Goal: Task Accomplishment & Management: Use online tool/utility

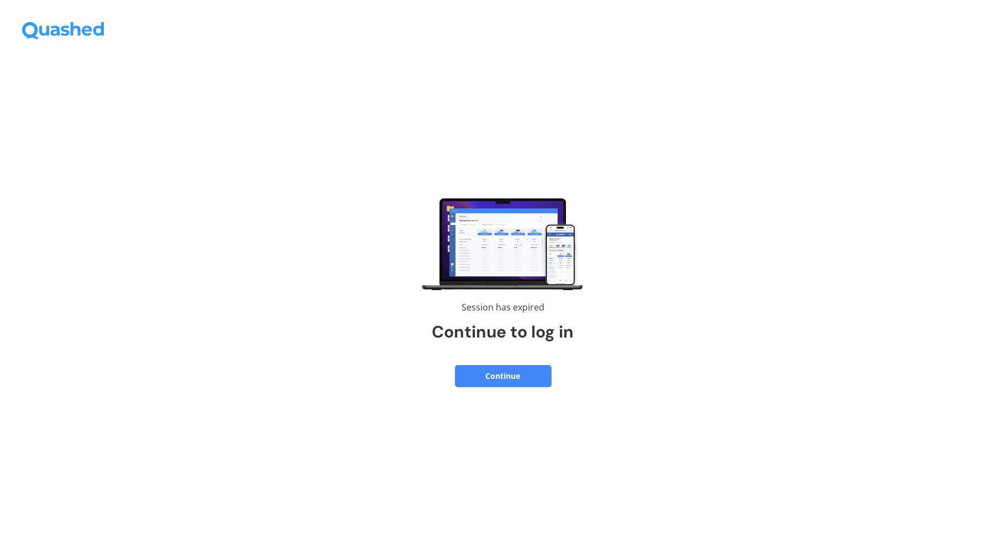
click at [538, 386] on button "Continue" at bounding box center [503, 376] width 97 height 22
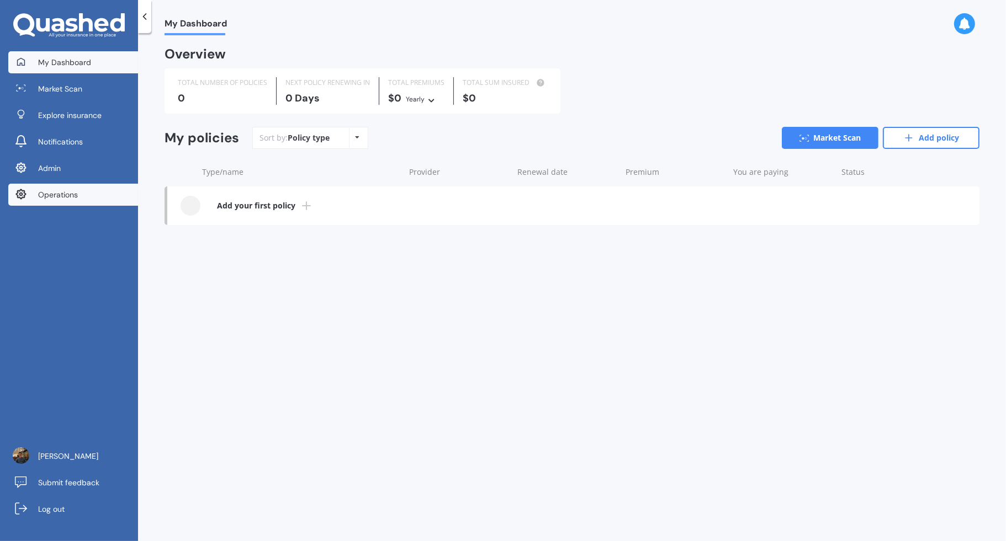
click at [102, 199] on link "Operations" at bounding box center [73, 195] width 130 height 22
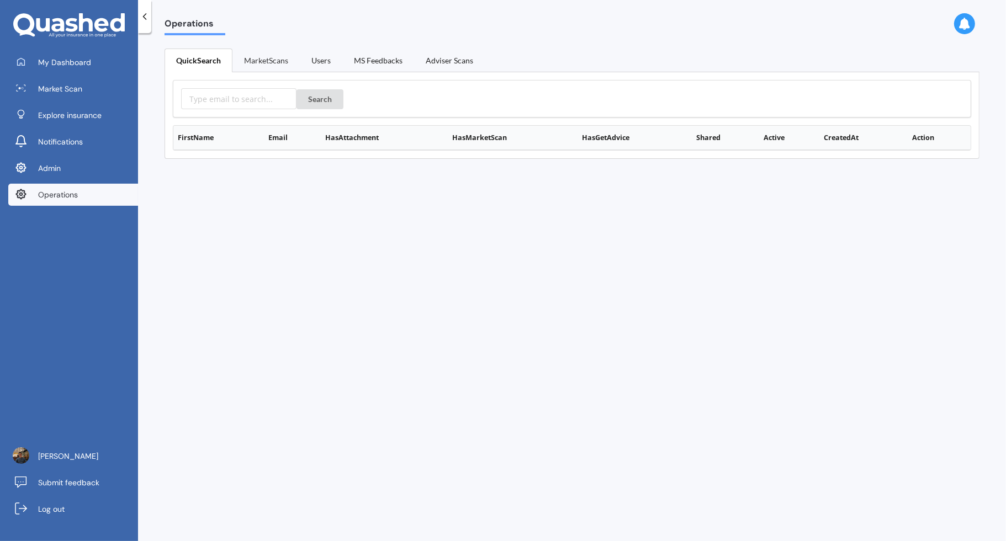
click at [261, 59] on link "MarketScans" at bounding box center [265, 60] width 67 height 23
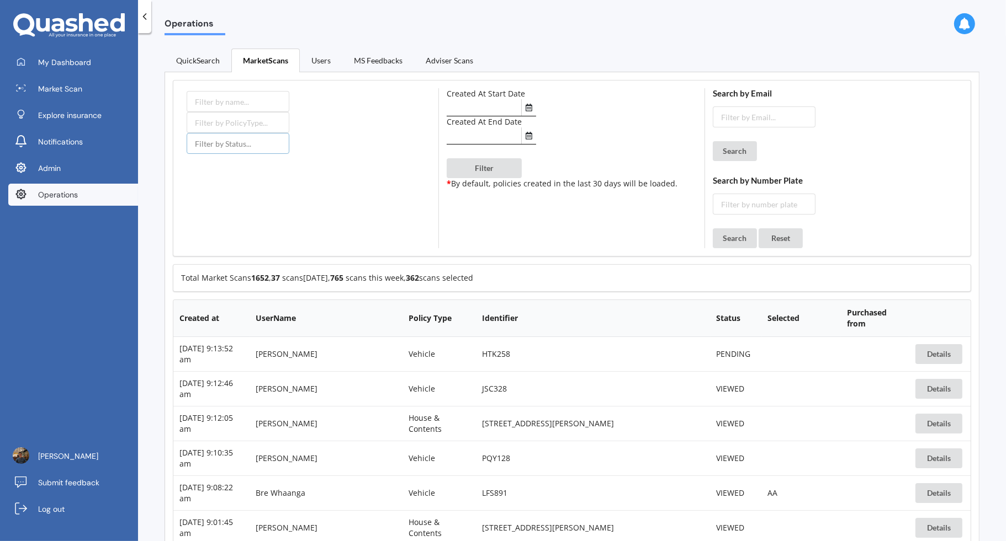
click at [260, 148] on input "text" at bounding box center [238, 143] width 103 height 21
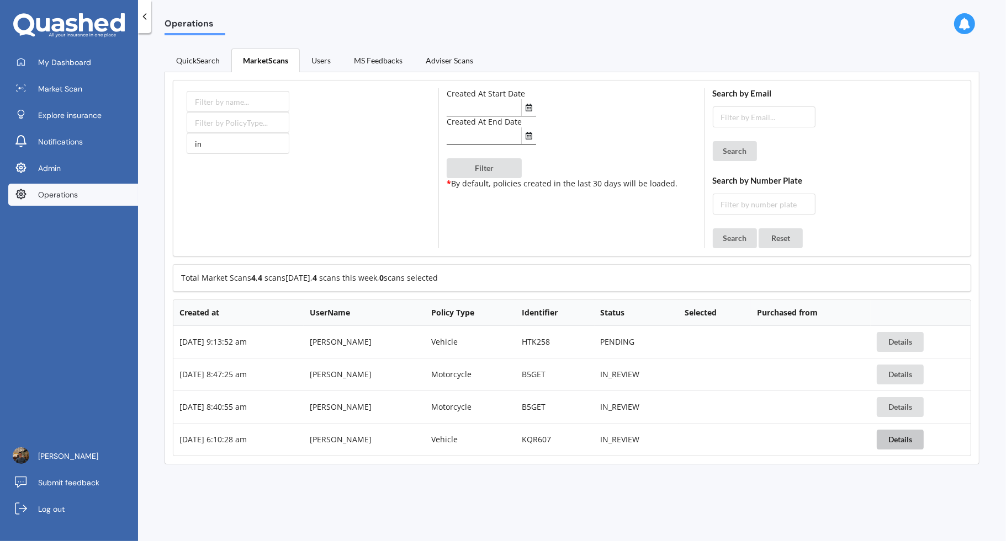
click at [914, 438] on button "Details" at bounding box center [899, 440] width 47 height 20
click at [231, 137] on input "in" at bounding box center [238, 143] width 103 height 21
type input "i"
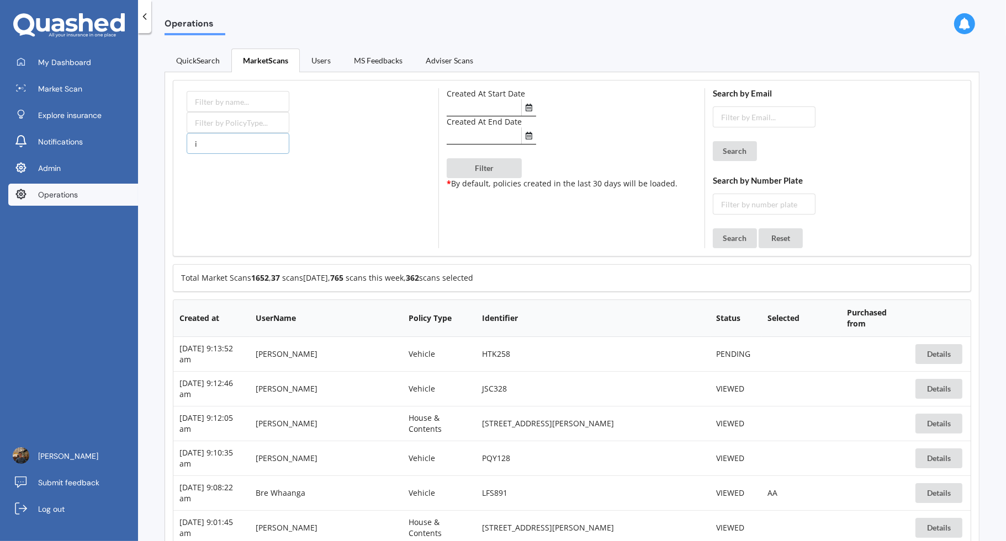
type input "in"
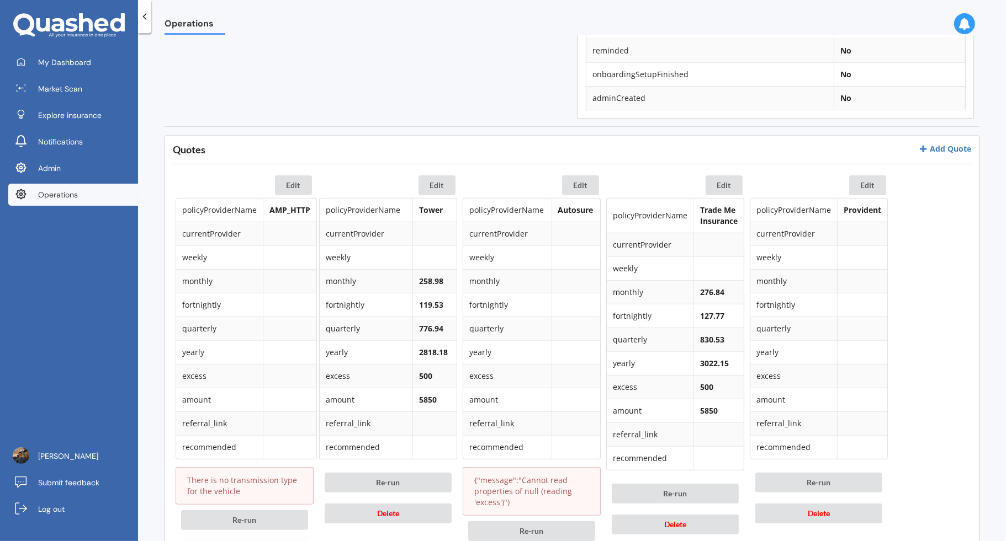
scroll to position [573, 0]
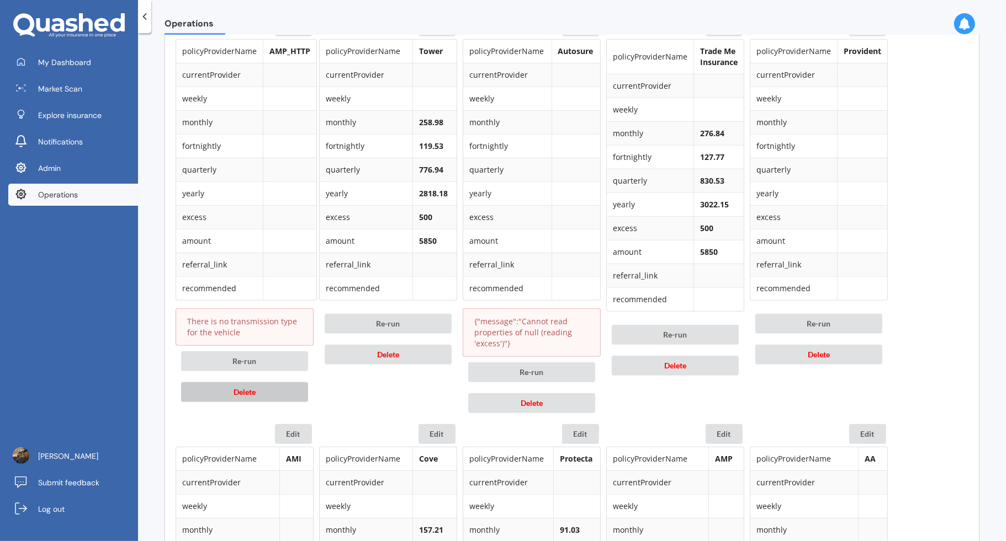
click at [287, 391] on button "Delete" at bounding box center [244, 392] width 127 height 20
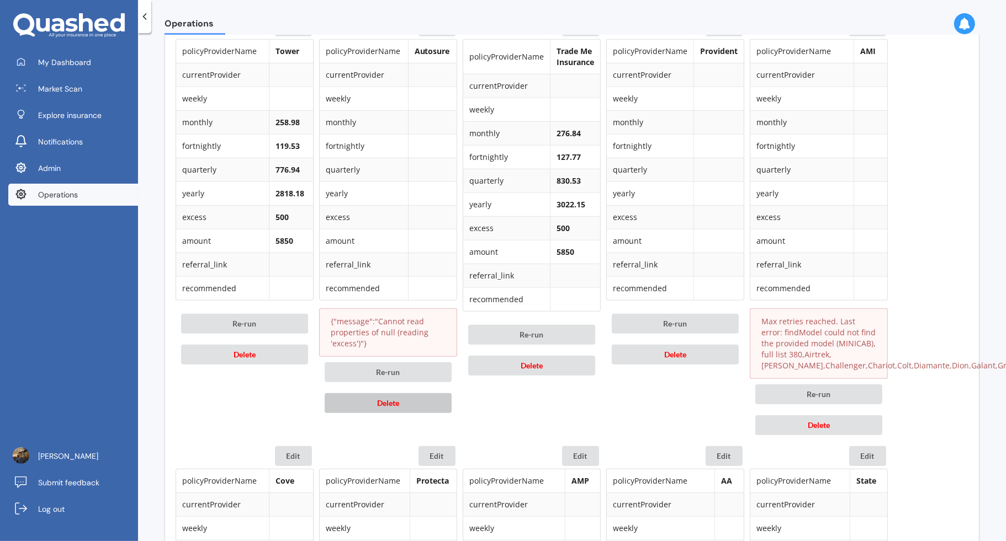
click at [410, 397] on button "Delete" at bounding box center [388, 404] width 127 height 20
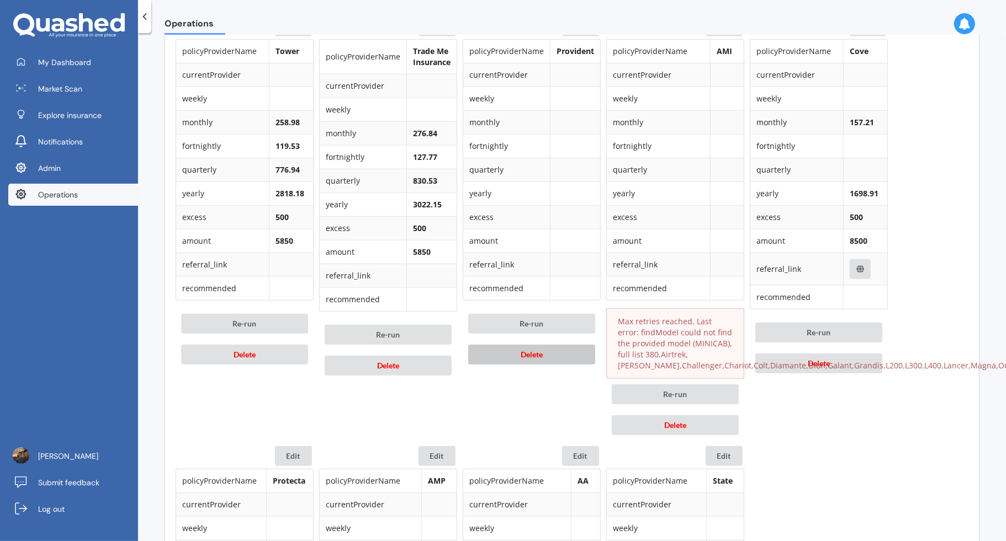
click at [534, 357] on button "Delete" at bounding box center [531, 355] width 127 height 20
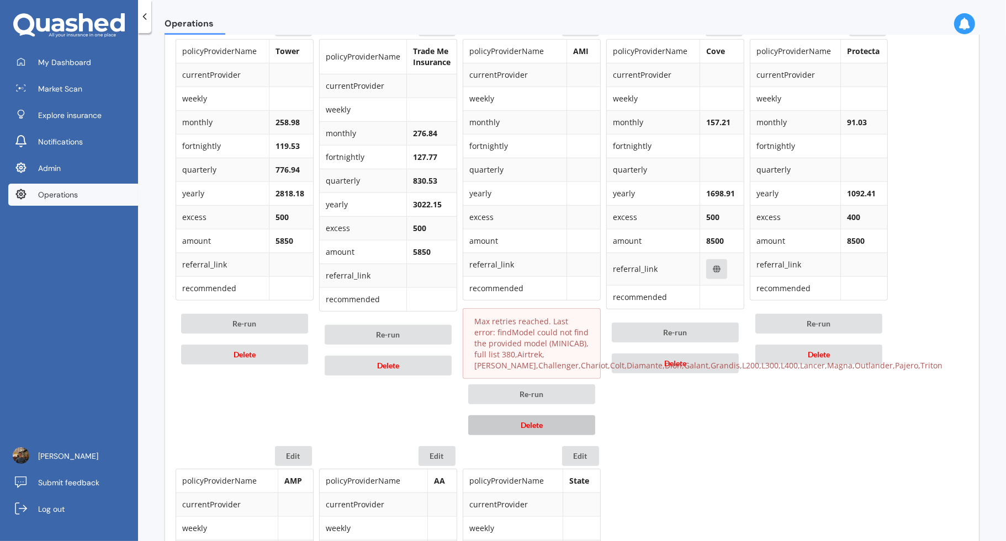
click at [553, 419] on button "Delete" at bounding box center [531, 426] width 127 height 20
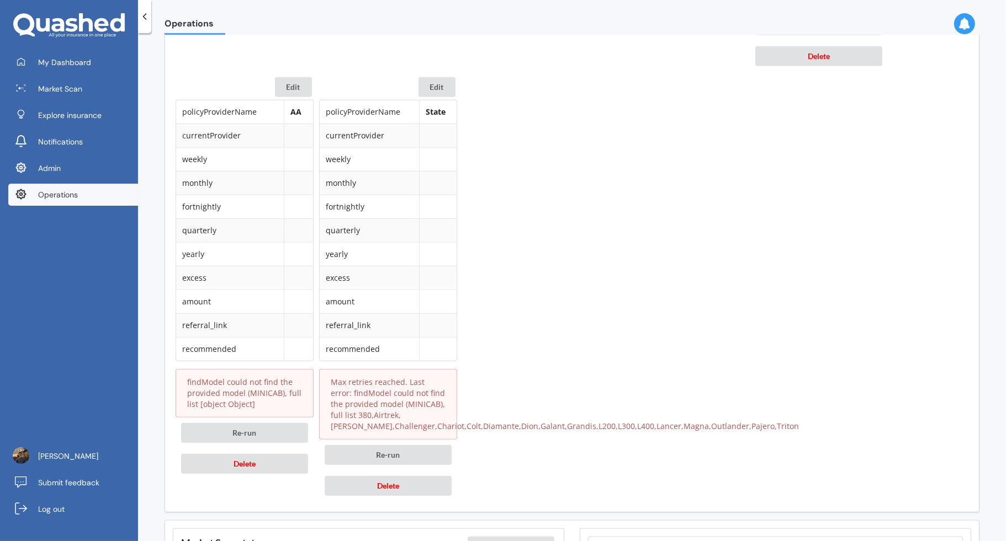
scroll to position [950, 0]
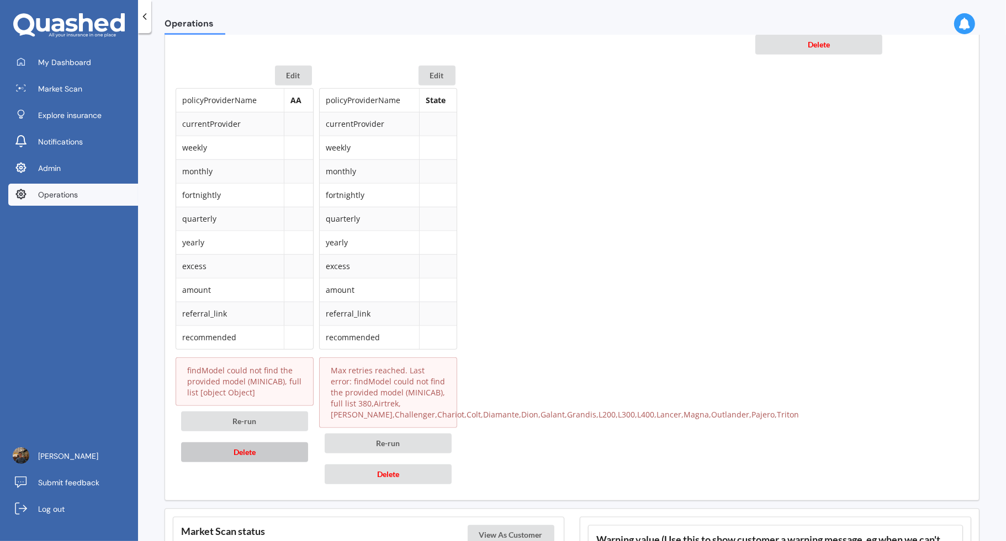
click at [261, 445] on button "Delete" at bounding box center [244, 453] width 127 height 20
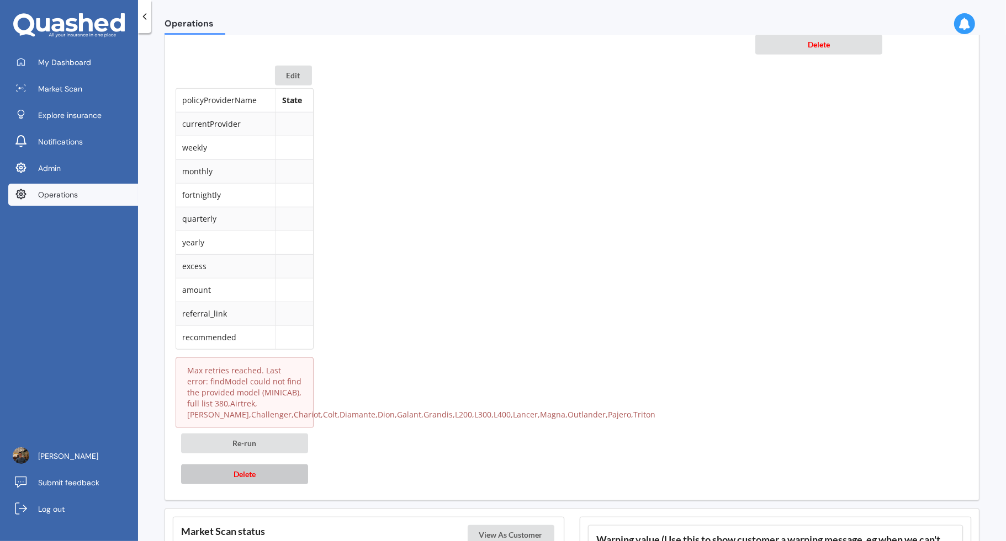
click at [265, 474] on button "Delete" at bounding box center [244, 475] width 127 height 20
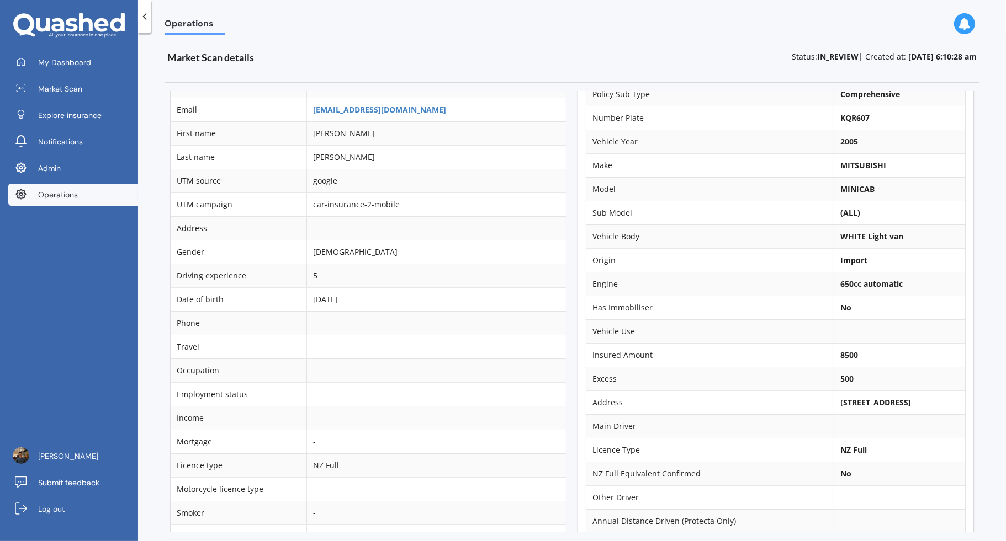
scroll to position [0, 0]
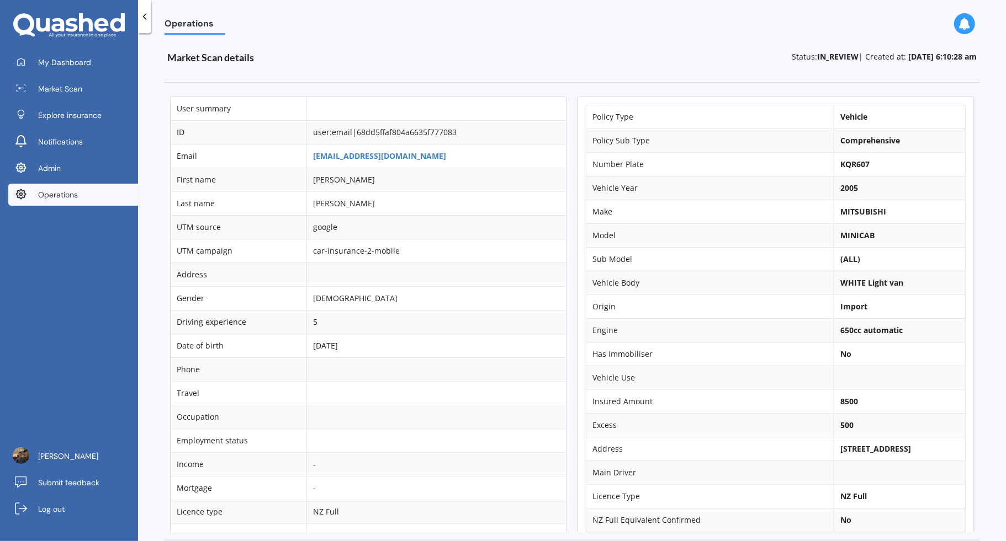
click at [851, 164] on b "KQR607" at bounding box center [854, 164] width 29 height 10
copy b "KQR607"
drag, startPoint x: 831, startPoint y: 444, endPoint x: 889, endPoint y: 445, distance: 58.5
click at [889, 445] on b "17 Farnol Street, Hillsborough, Auckland 1042" at bounding box center [875, 449] width 71 height 10
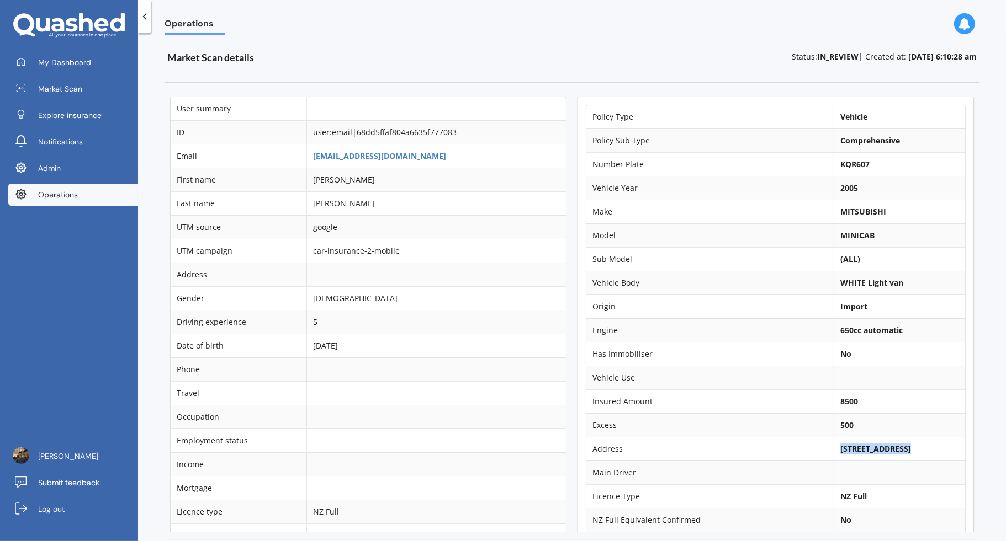
copy b "17 Farnol Street"
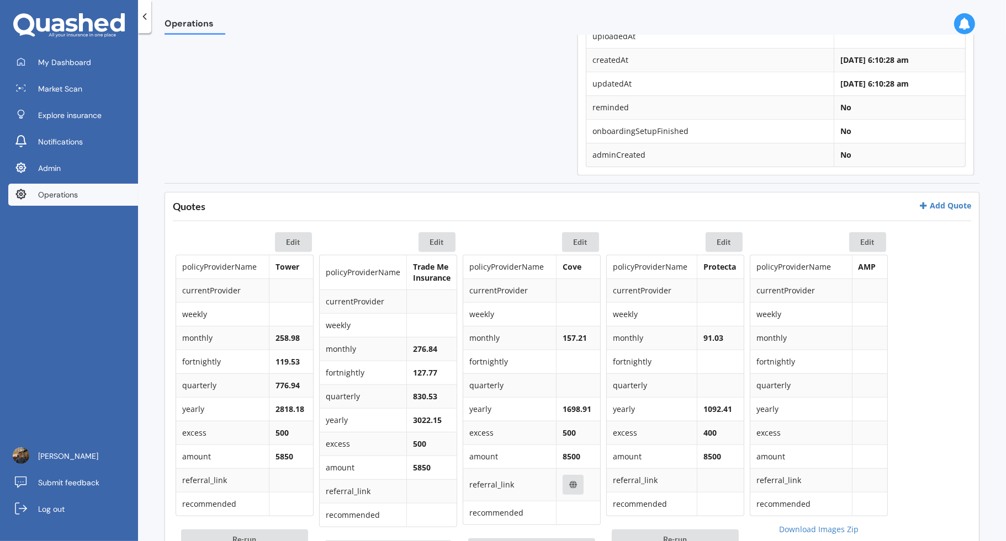
scroll to position [512, 0]
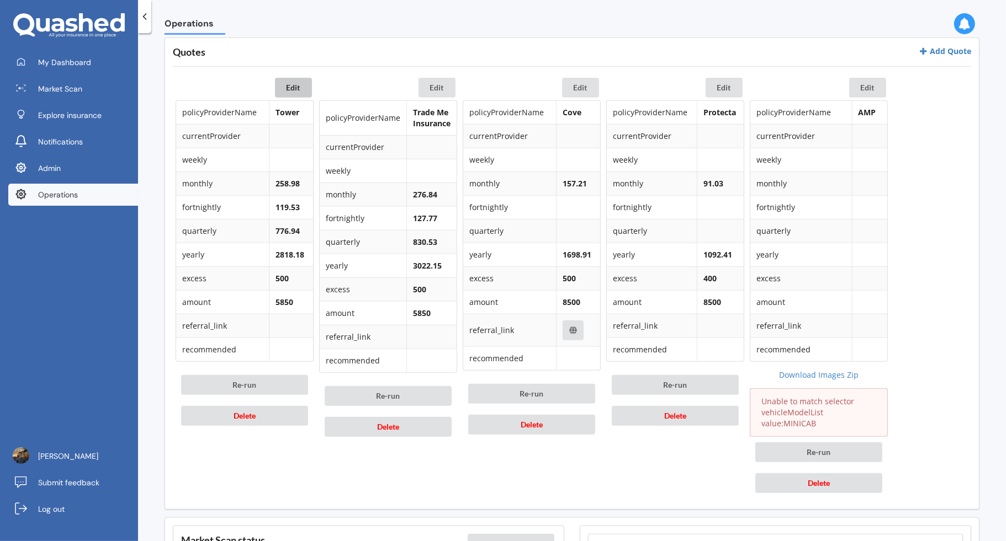
click at [288, 90] on button "Edit" at bounding box center [293, 88] width 37 height 20
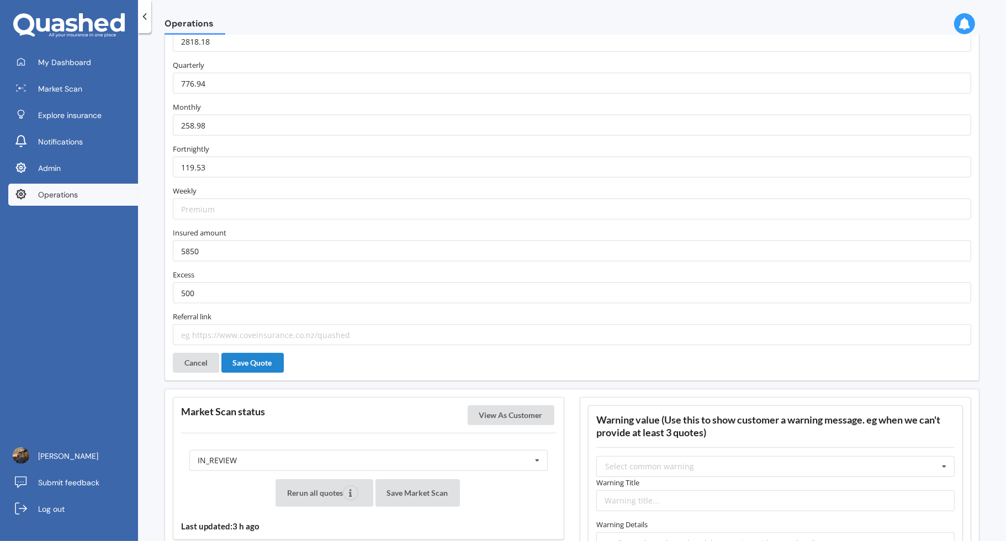
scroll to position [953, 0]
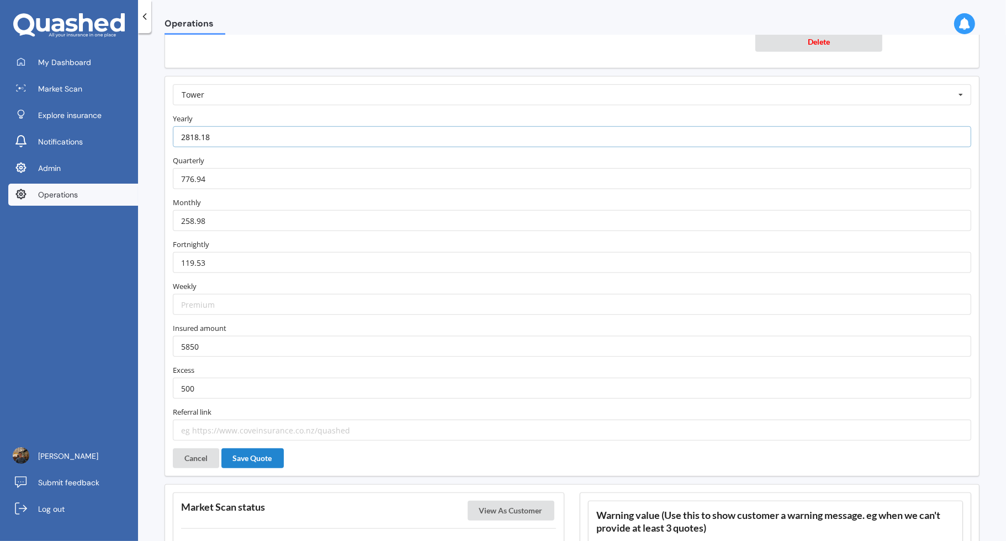
drag, startPoint x: 234, startPoint y: 129, endPoint x: 123, endPoint y: 129, distance: 110.9
click at [123, 129] on div "My Dashboard Market Scan Explore insurance Notifications Admin Operations Justi…" at bounding box center [503, 270] width 1006 height 541
paste input "1675.81"
type input "1675.81"
drag, startPoint x: 212, startPoint y: 171, endPoint x: 148, endPoint y: 171, distance: 63.5
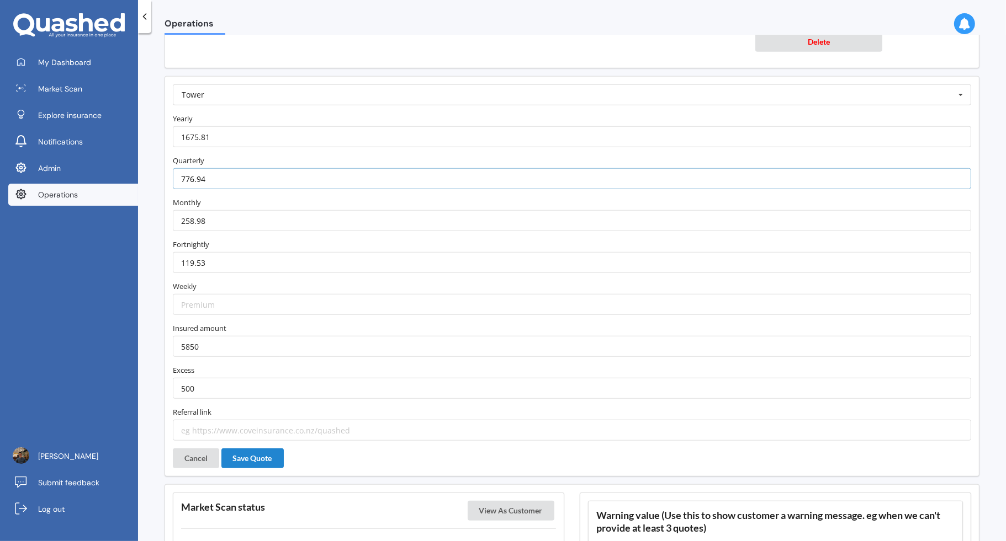
click at [148, 171] on div "Operations Market Scan details Status: IN_REVIEW | Created at: 02-10-2025, 6:10…" at bounding box center [572, 289] width 868 height 508
paste input "1675.81"
type input "1675.81"
type input "8500"
click at [227, 172] on input "number" at bounding box center [572, 178] width 798 height 21
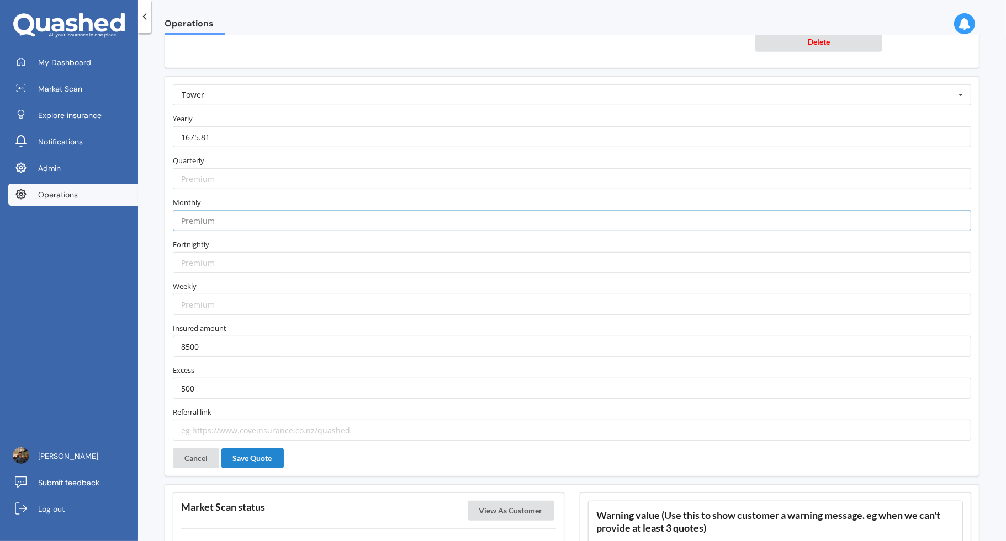
click at [220, 220] on input "number" at bounding box center [572, 220] width 798 height 21
paste input "154.26"
type input "154.26"
click at [279, 88] on input "text" at bounding box center [572, 95] width 797 height 20
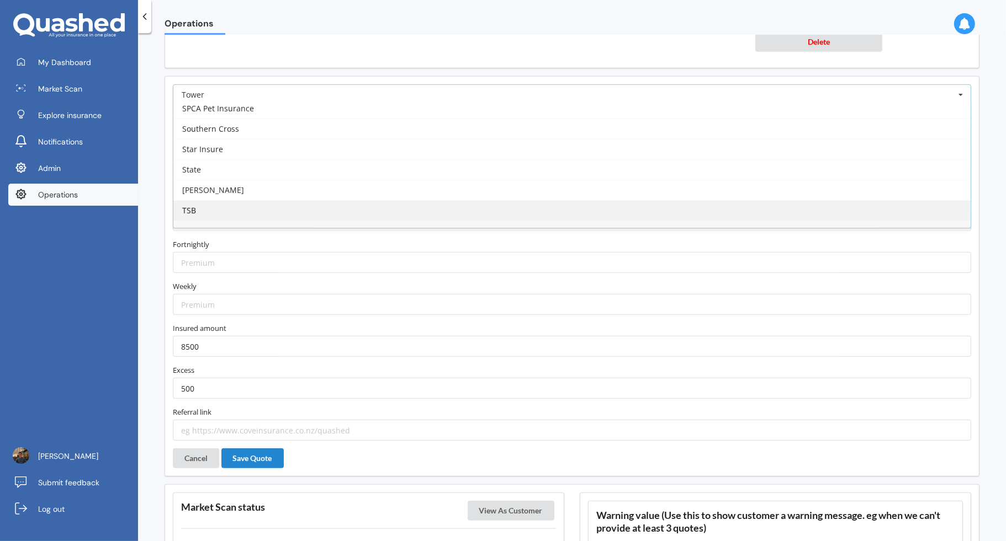
click at [264, 200] on div "TSB" at bounding box center [571, 210] width 797 height 20
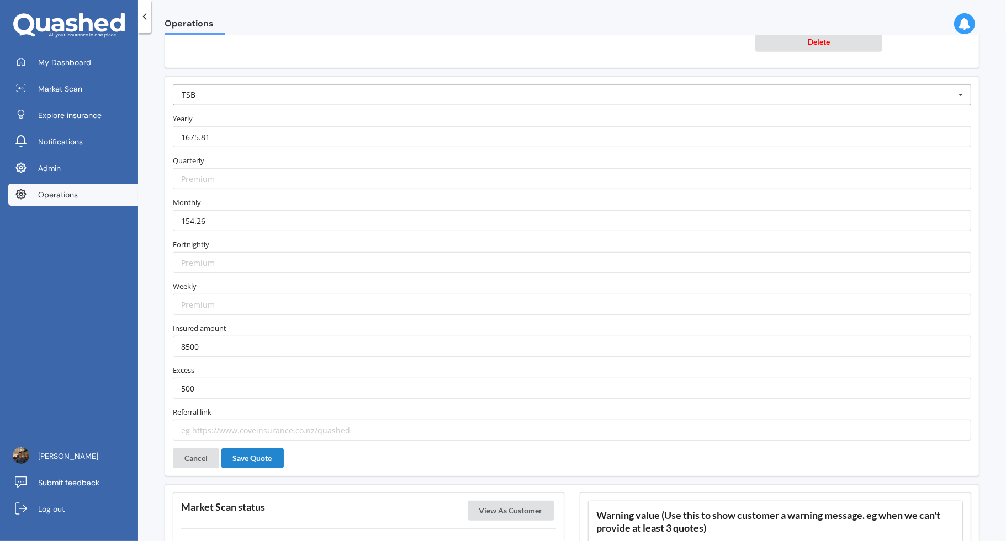
click at [273, 88] on input "text" at bounding box center [572, 95] width 797 height 20
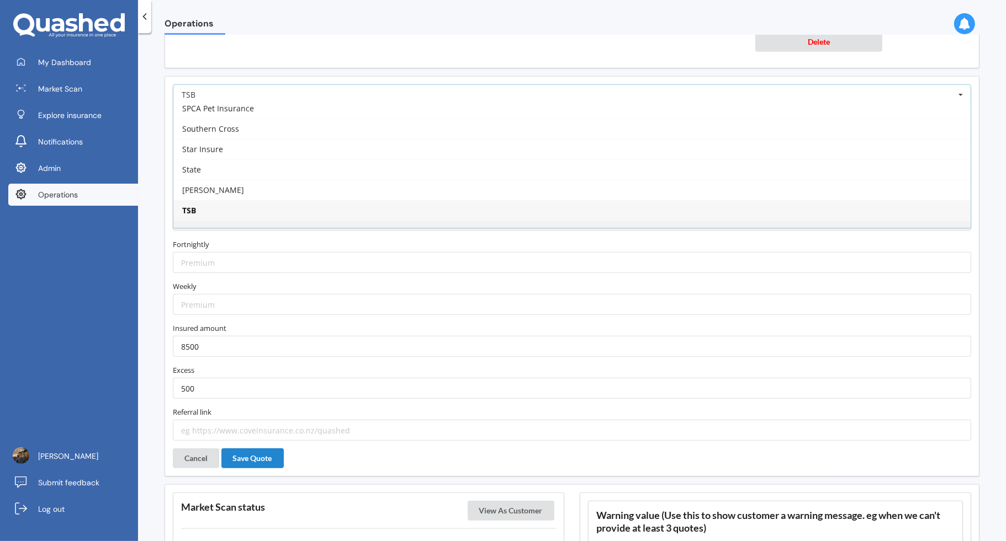
click at [264, 221] on div "Tower" at bounding box center [571, 231] width 797 height 20
type input "https://www.tower.co.nz/car-insurance/?utm_source=quashed&utm_medium=affiliate&…"
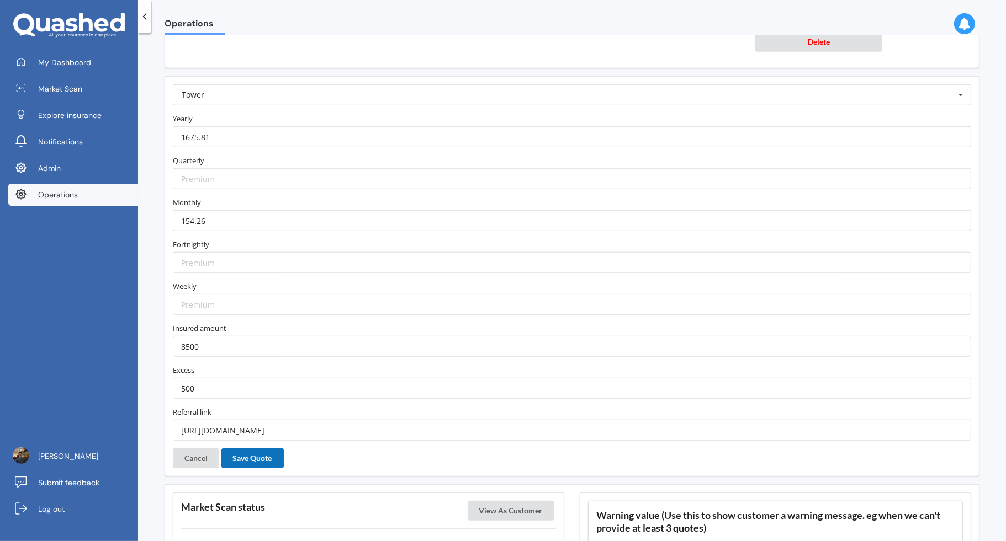
click at [259, 451] on button "Save Quote" at bounding box center [252, 459] width 62 height 20
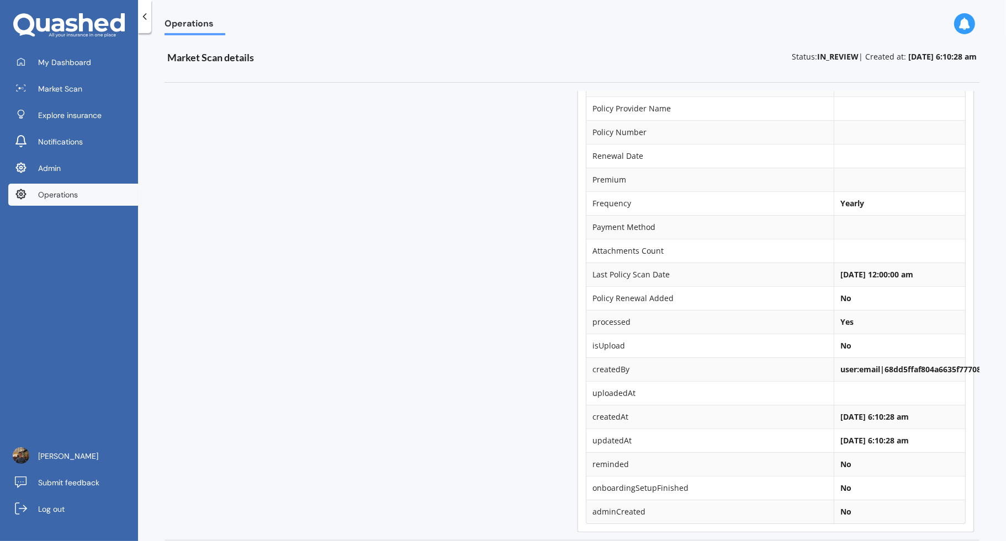
scroll to position [0, 0]
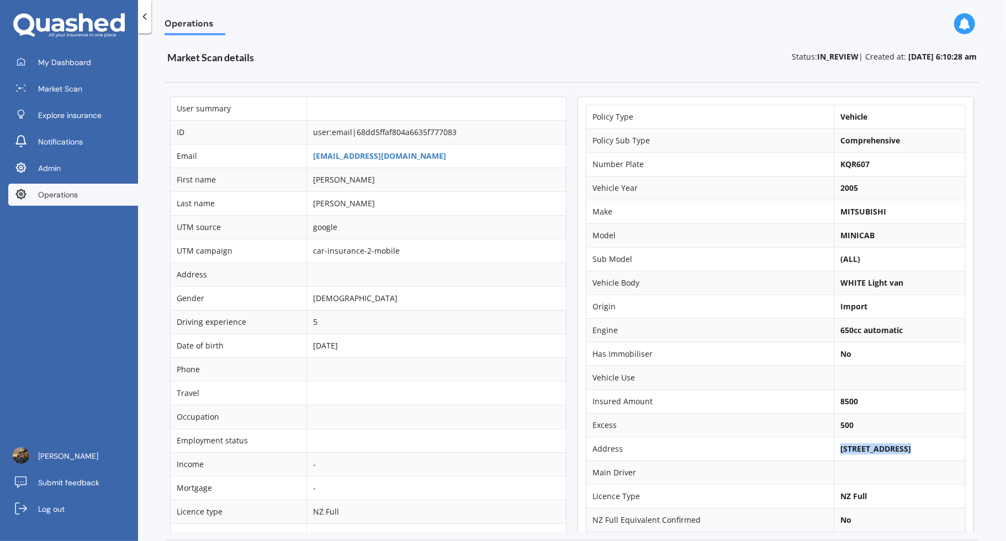
drag, startPoint x: 828, startPoint y: 449, endPoint x: 891, endPoint y: 446, distance: 63.0
click at [891, 446] on td "17 Farnol Street, Hillsborough, Auckland 1042" at bounding box center [898, 449] width 131 height 24
copy b "17 Farnol Street"
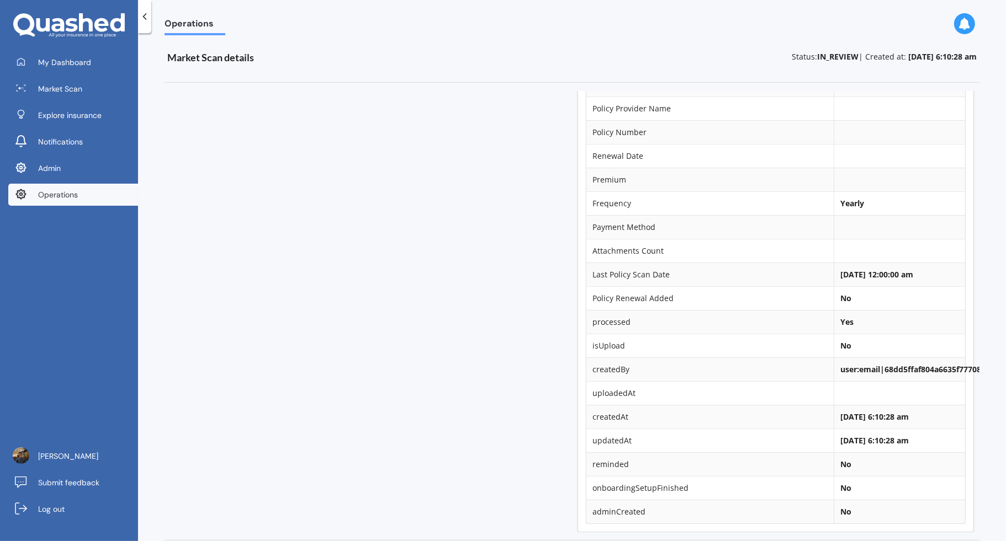
scroll to position [406, 0]
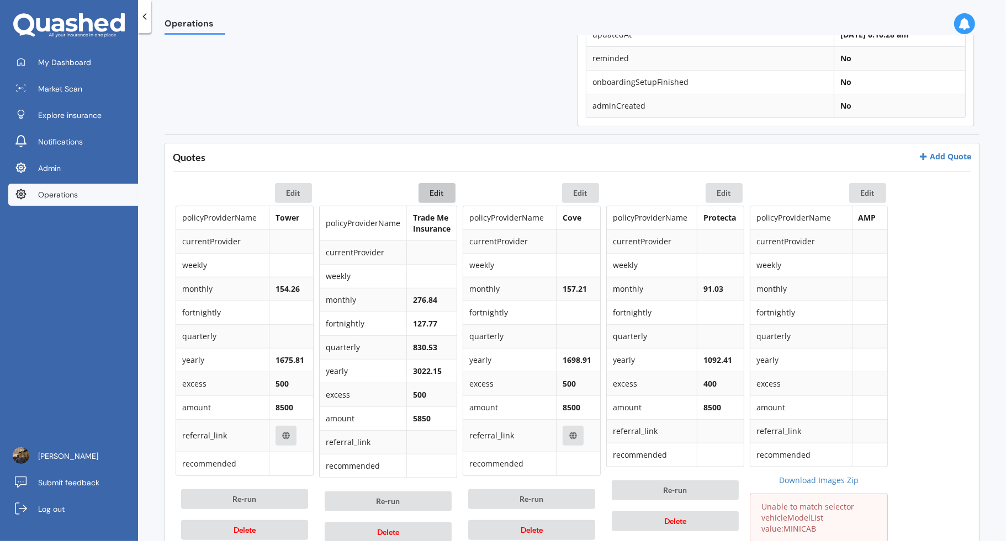
click at [437, 193] on button "Edit" at bounding box center [436, 193] width 37 height 20
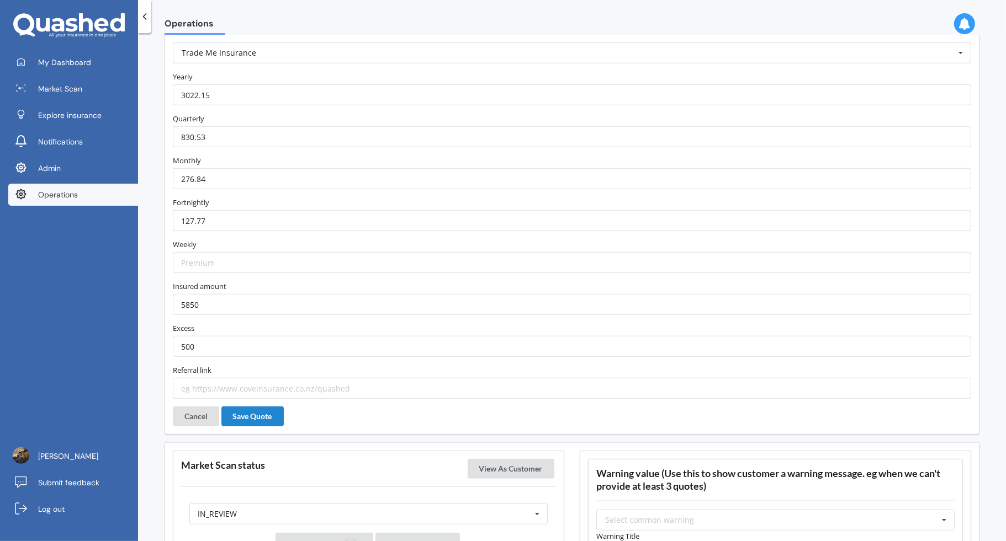
scroll to position [944, 0]
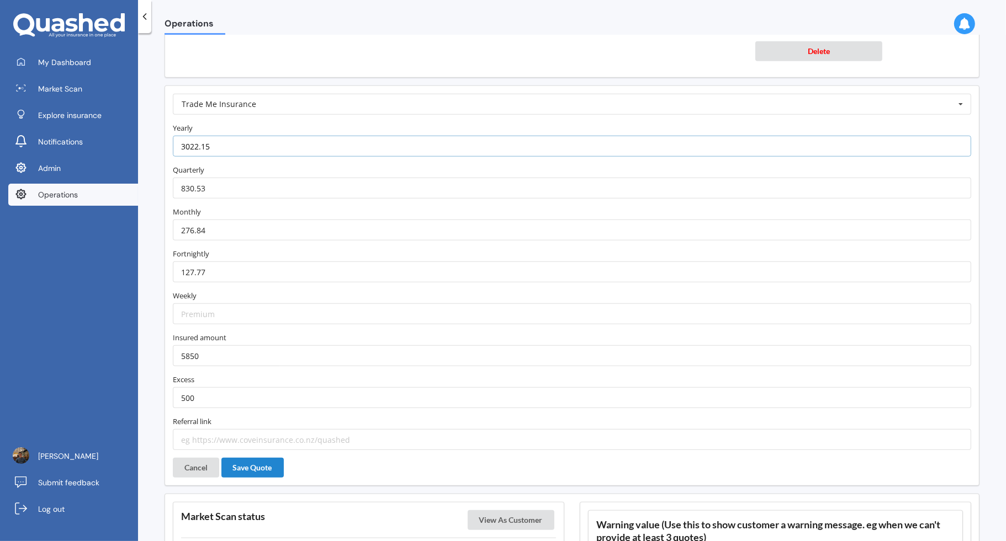
drag, startPoint x: 219, startPoint y: 147, endPoint x: 147, endPoint y: 134, distance: 73.0
click at [148, 134] on div "Operations Market Scan details Status: IN_REVIEW | Created at: 02-10-2025, 6:10…" at bounding box center [572, 289] width 868 height 508
paste input "1838.7"
type input "1838.75"
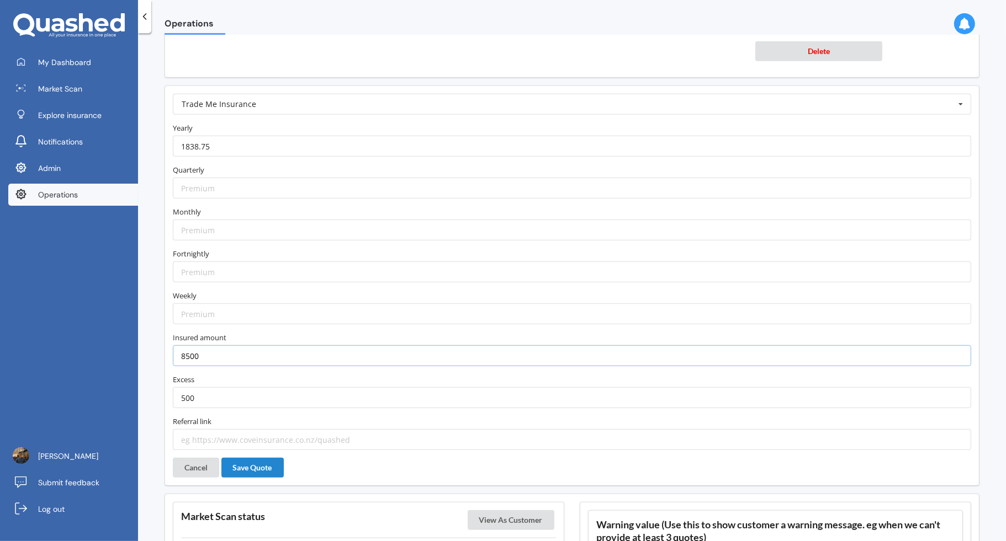
type input "8500"
click at [265, 226] on input "number" at bounding box center [572, 230] width 798 height 21
paste input "168.37"
type input "168.37"
click at [263, 467] on button "Save Quote" at bounding box center [252, 468] width 62 height 20
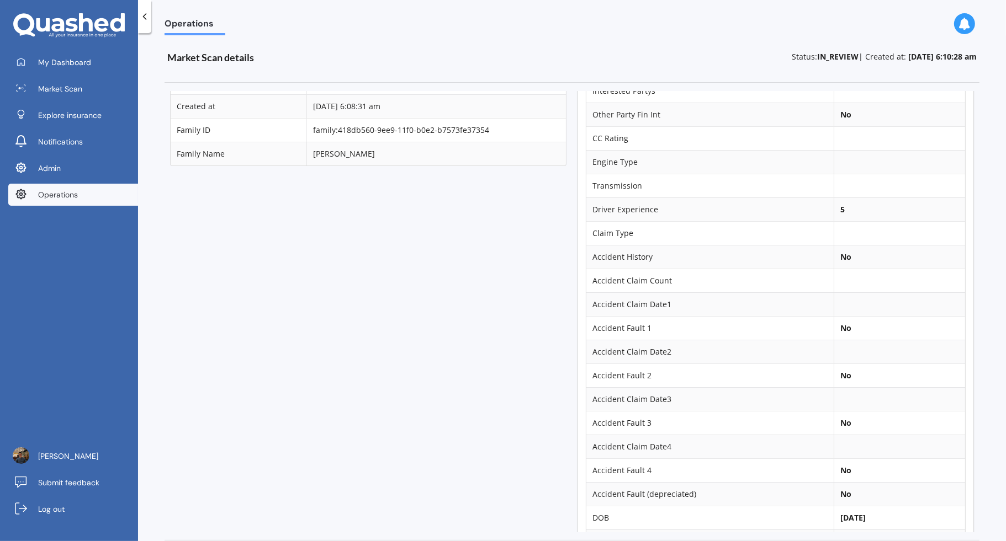
scroll to position [179, 0]
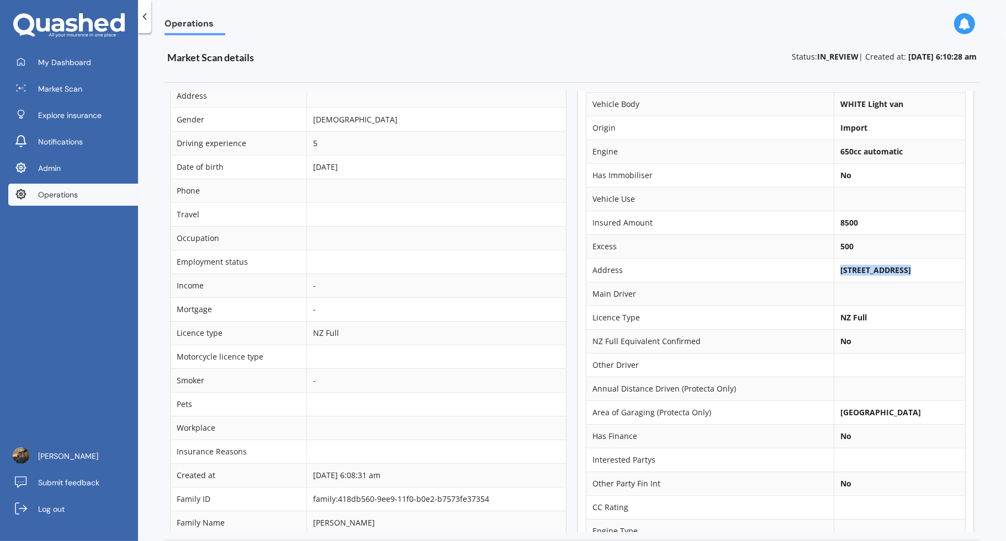
drag, startPoint x: 829, startPoint y: 267, endPoint x: 890, endPoint y: 267, distance: 60.7
click at [890, 267] on b "17 Farnol Street, Hillsborough, Auckland 1042" at bounding box center [875, 270] width 71 height 10
copy b "17 Farnol Street"
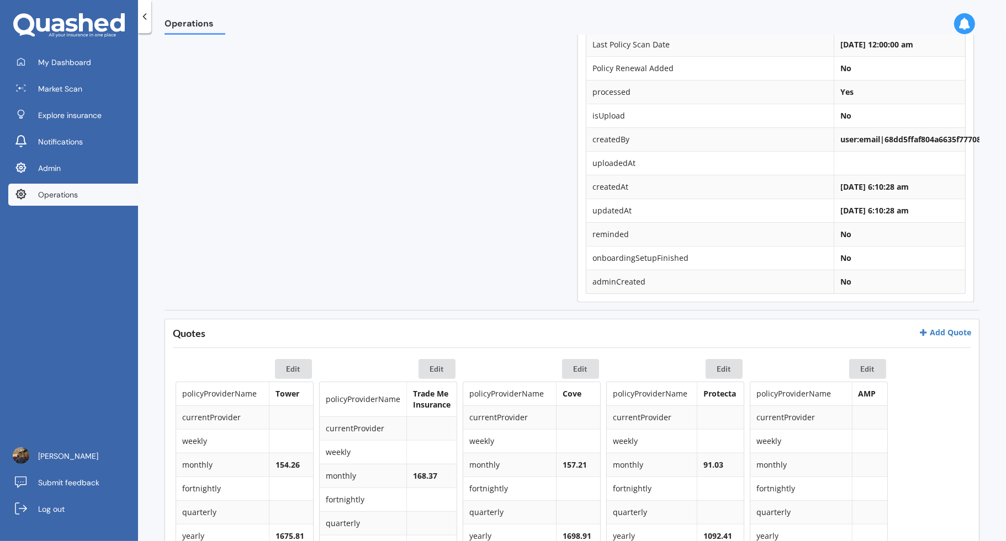
scroll to position [253, 0]
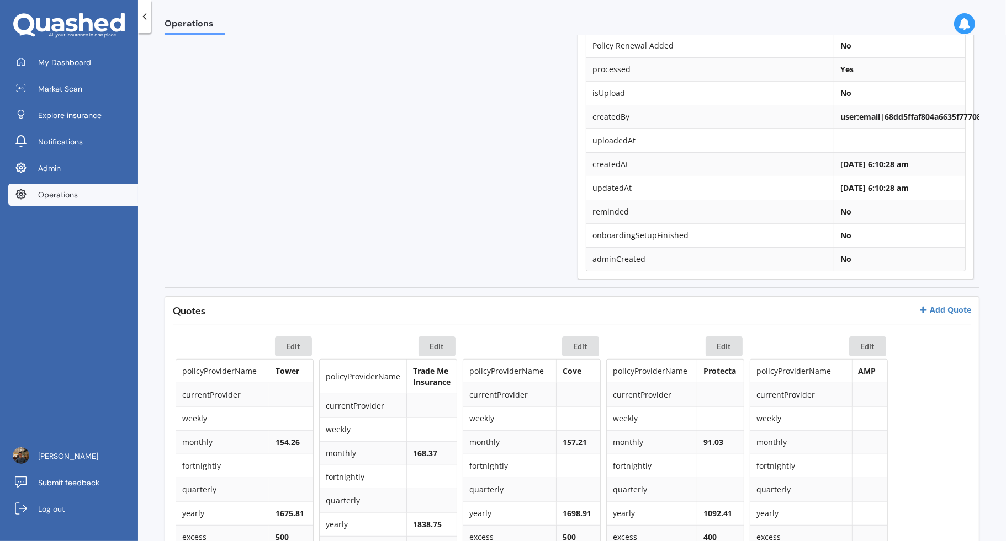
click at [845, 343] on div "Edit policyProviderName AMP currentProvider weekly monthly fortnightly quarterl…" at bounding box center [818, 547] width 138 height 421
click at [865, 343] on button "Edit" at bounding box center [867, 347] width 37 height 20
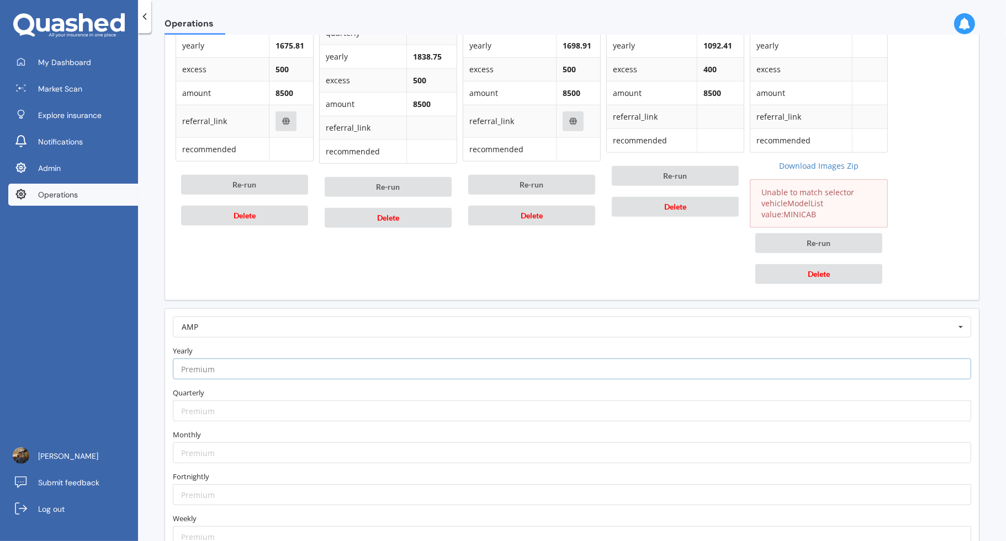
click at [410, 372] on input "number" at bounding box center [572, 369] width 798 height 21
paste input "1225.37"
type input "1225.37"
click at [414, 346] on label "Yearly" at bounding box center [572, 350] width 798 height 11
click at [249, 448] on input "number" at bounding box center [572, 453] width 798 height 21
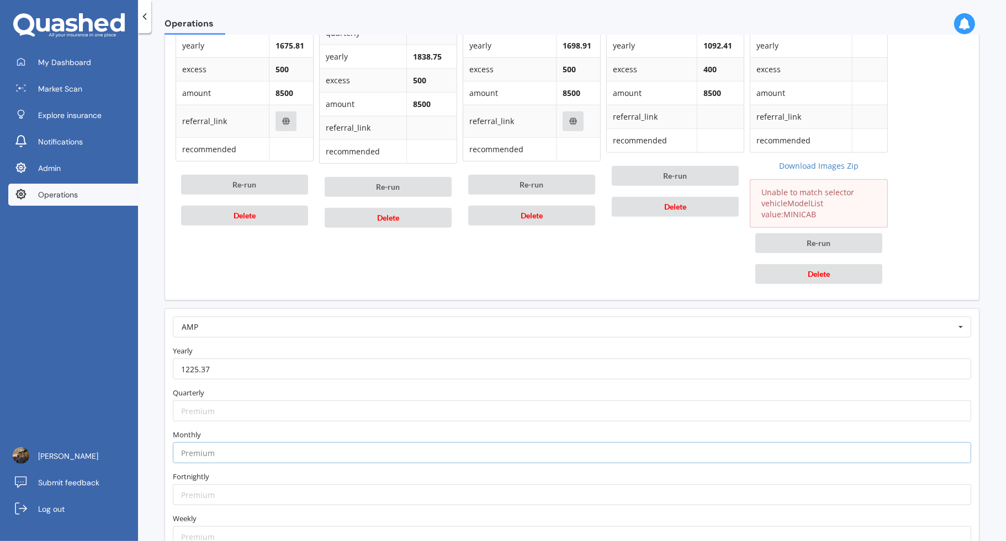
paste input "112.23"
type input "112.23"
click at [253, 429] on label "Monthly" at bounding box center [572, 434] width 798 height 11
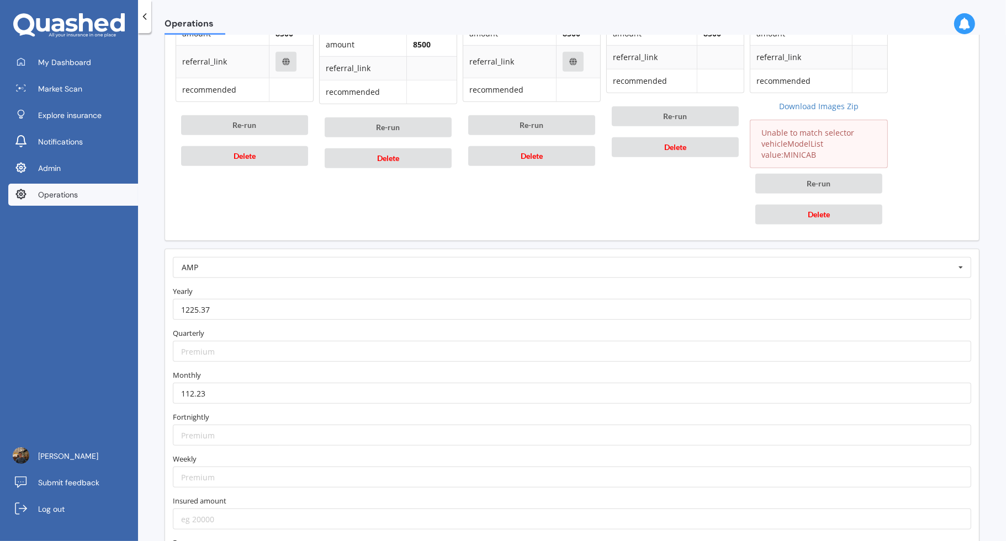
scroll to position [902, 0]
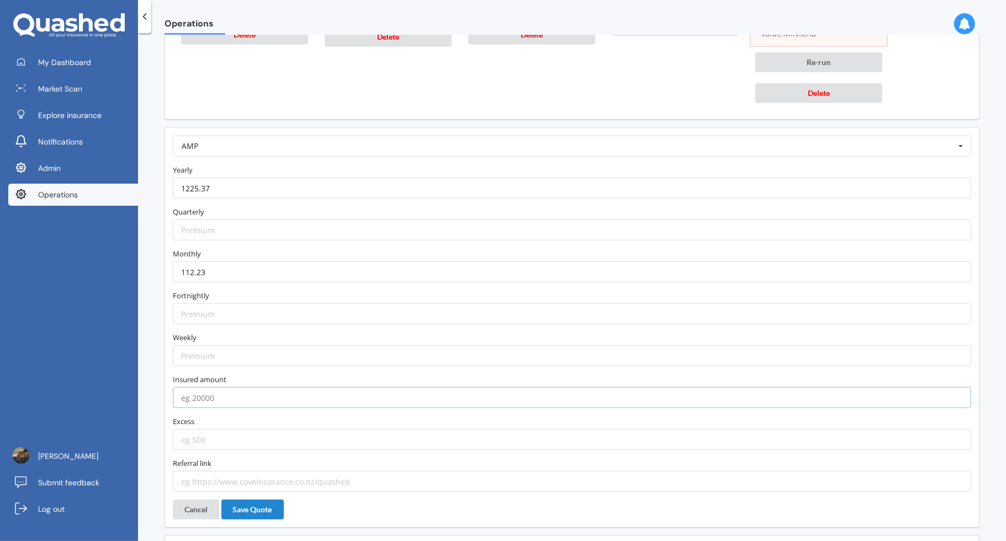
click at [257, 397] on input "number" at bounding box center [572, 397] width 798 height 21
type input "8500"
type input "500"
click at [258, 147] on input "text" at bounding box center [572, 146] width 797 height 20
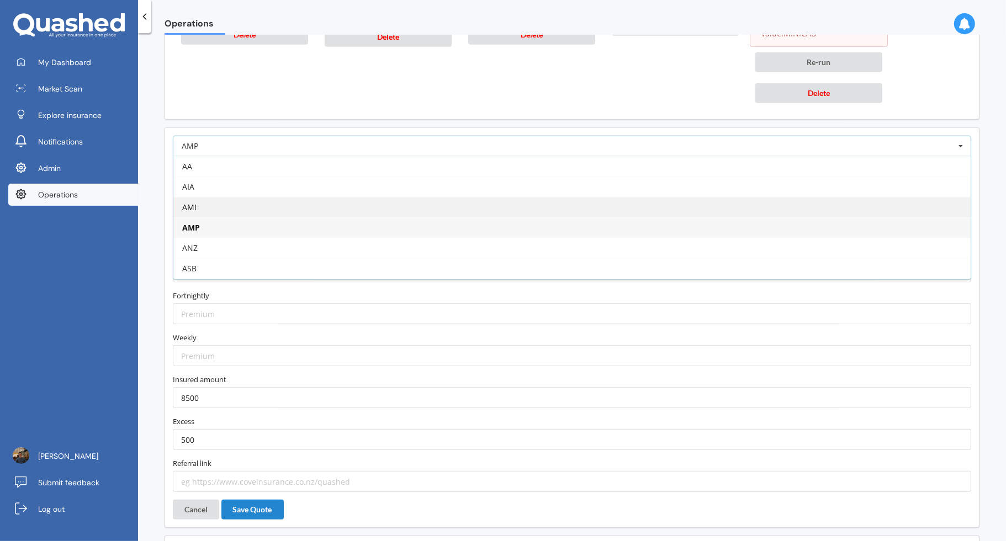
click at [248, 208] on div "AMI" at bounding box center [571, 207] width 797 height 20
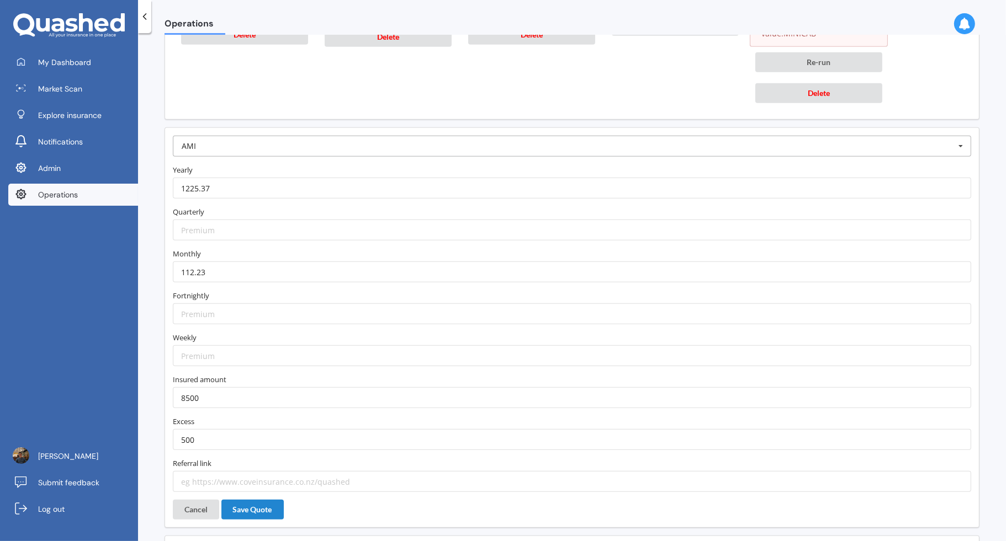
click at [263, 140] on input "text" at bounding box center [572, 146] width 797 height 20
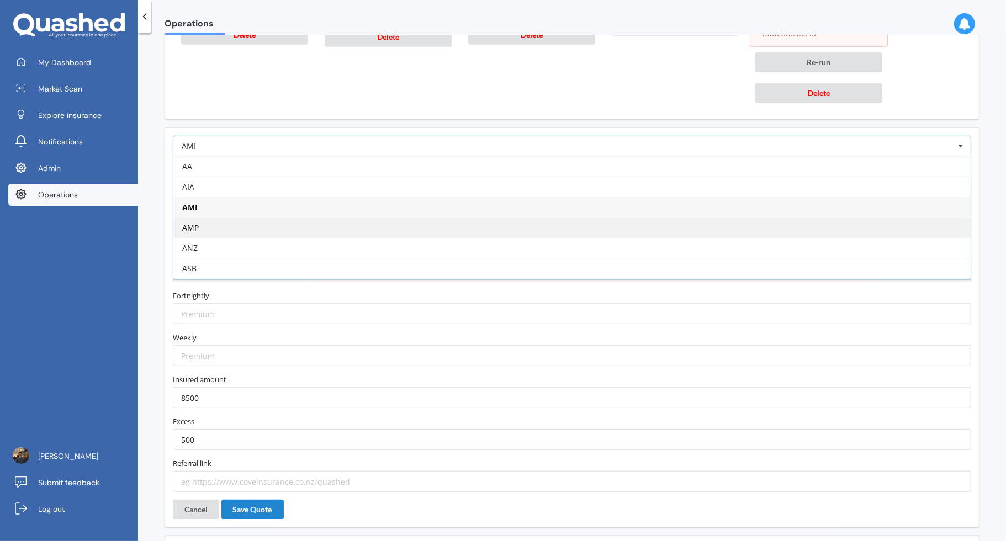
click at [254, 224] on div "AMP" at bounding box center [571, 227] width 797 height 20
type input "https://www.amp.co.nz/my-insurance/car-insurance?utm_source=quashed&utm_medium=…"
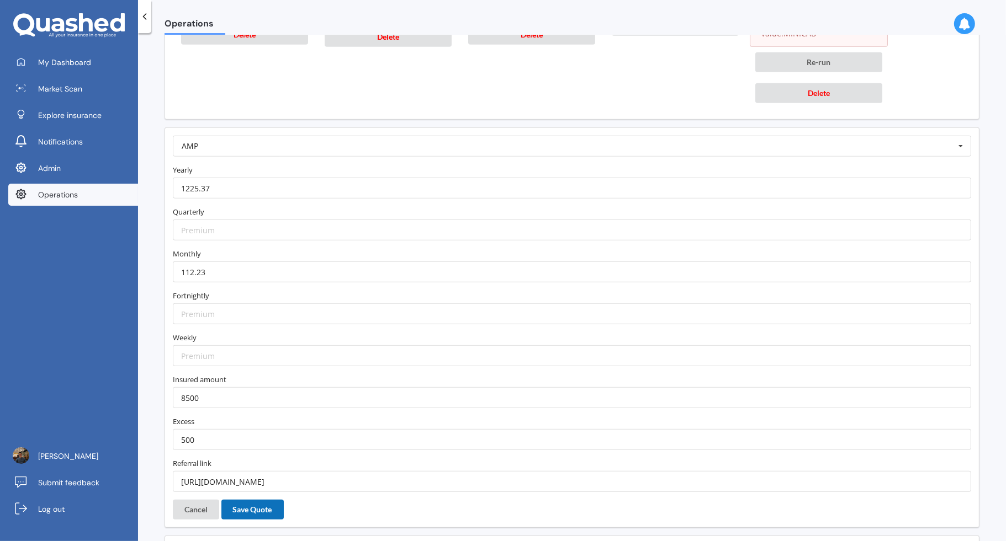
click at [251, 507] on button "Save Quote" at bounding box center [252, 510] width 62 height 20
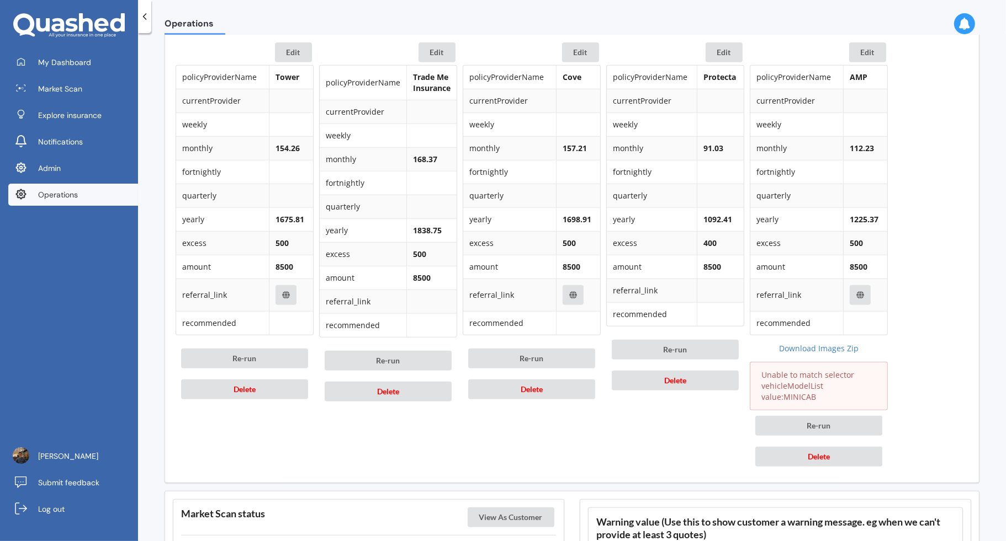
scroll to position [889, 0]
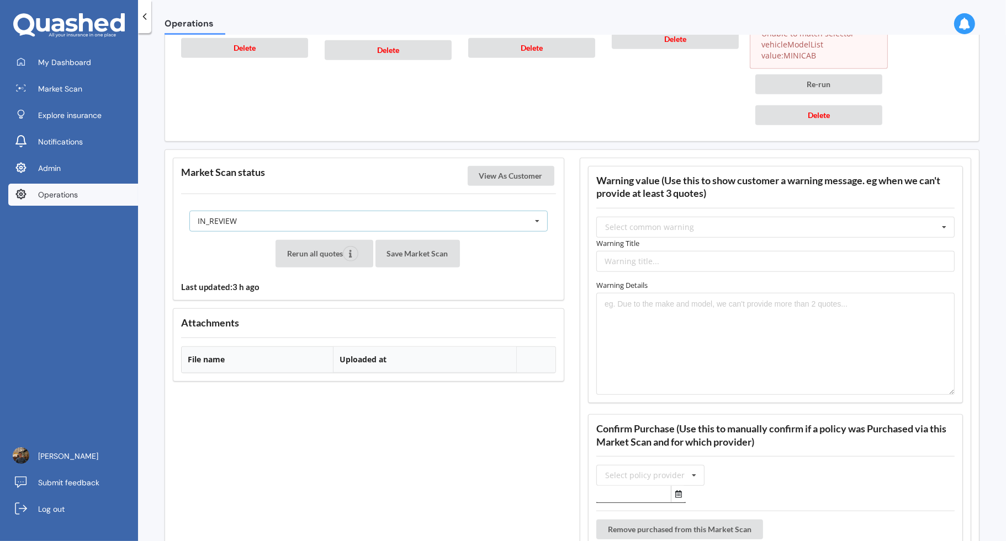
click at [488, 222] on div "IN_REVIEW READY PENDING VIEWED ABANDONED IN_REVIEW" at bounding box center [368, 221] width 358 height 21
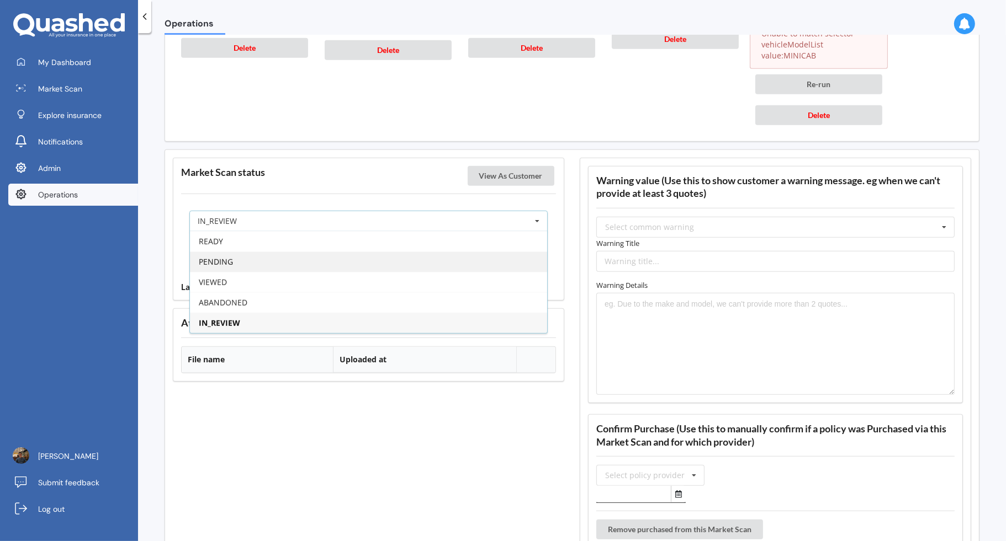
click at [450, 252] on div "PENDING" at bounding box center [368, 262] width 357 height 20
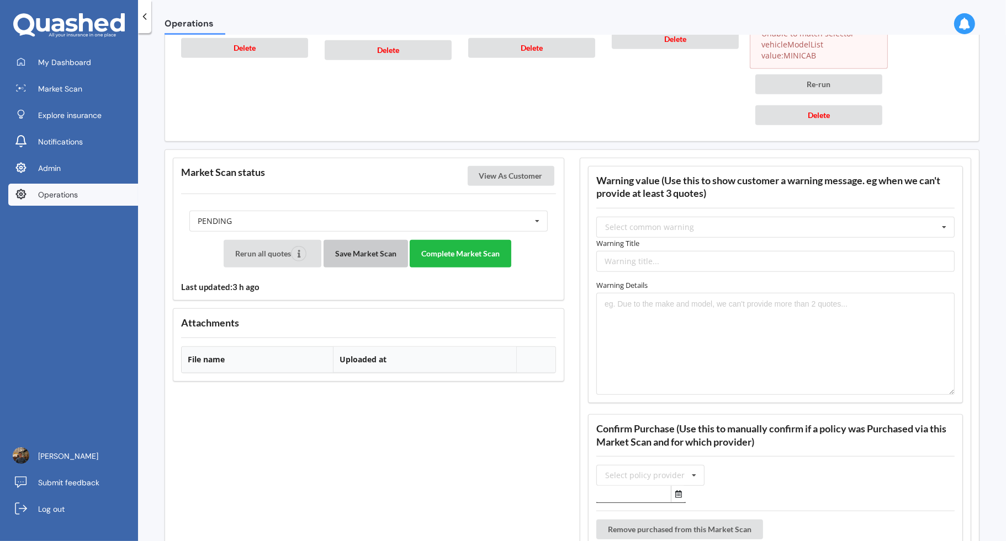
click at [388, 252] on button "Save Market Scan" at bounding box center [365, 254] width 84 height 28
click at [660, 252] on input "text" at bounding box center [775, 261] width 358 height 21
type input "M"
type input "Vehicle Year"
click at [778, 300] on textarea "Please note that the prices retrieved are based on a 2007" at bounding box center [775, 344] width 358 height 103
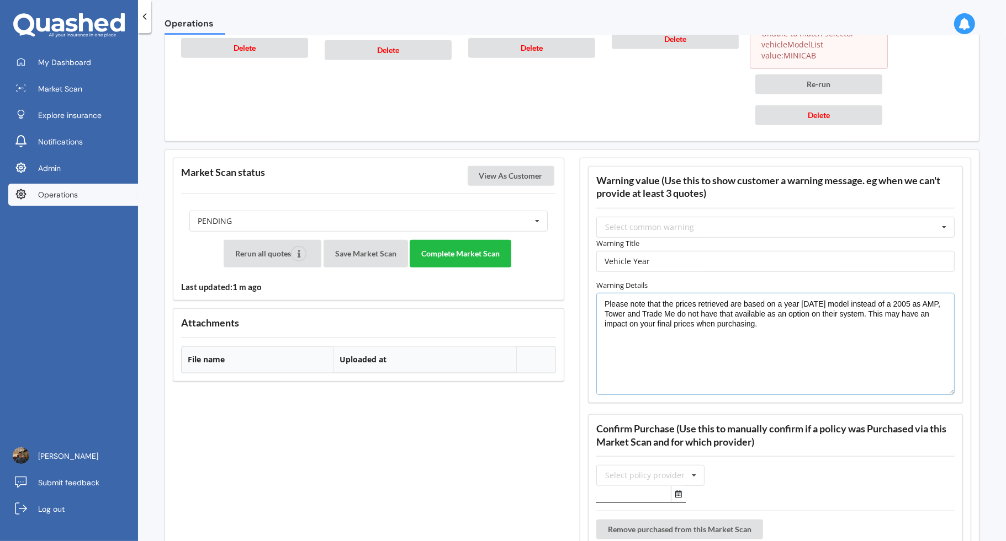
click at [638, 316] on textarea "Please note that the prices retrieved are based on a year 2007 model instead of…" at bounding box center [775, 344] width 358 height 103
type textarea "Please note that the prices retrieved are based on a year 2007 model instead of…"
click at [375, 251] on button "Save Market Scan" at bounding box center [365, 254] width 84 height 28
click at [469, 241] on button "Complete Market Scan" at bounding box center [461, 254] width 102 height 28
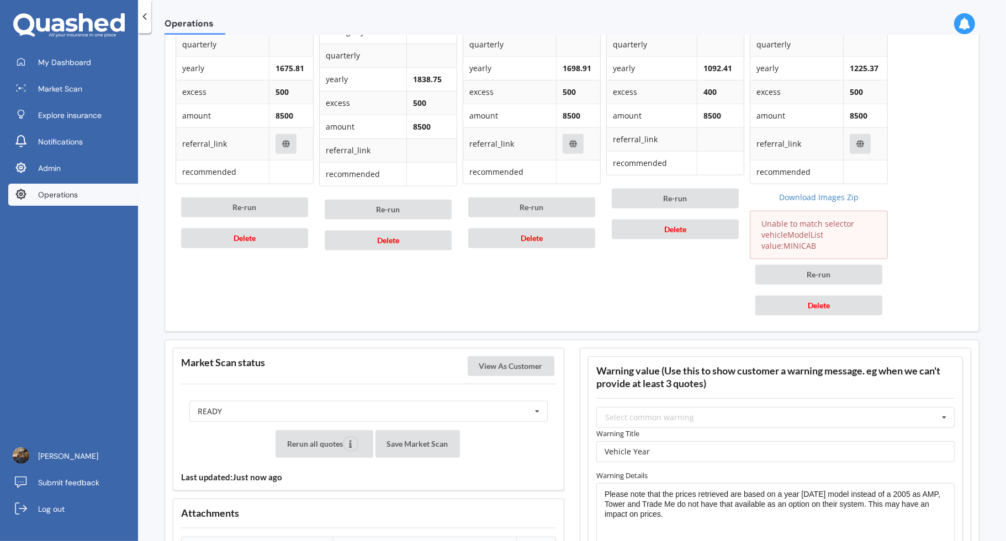
scroll to position [654, 0]
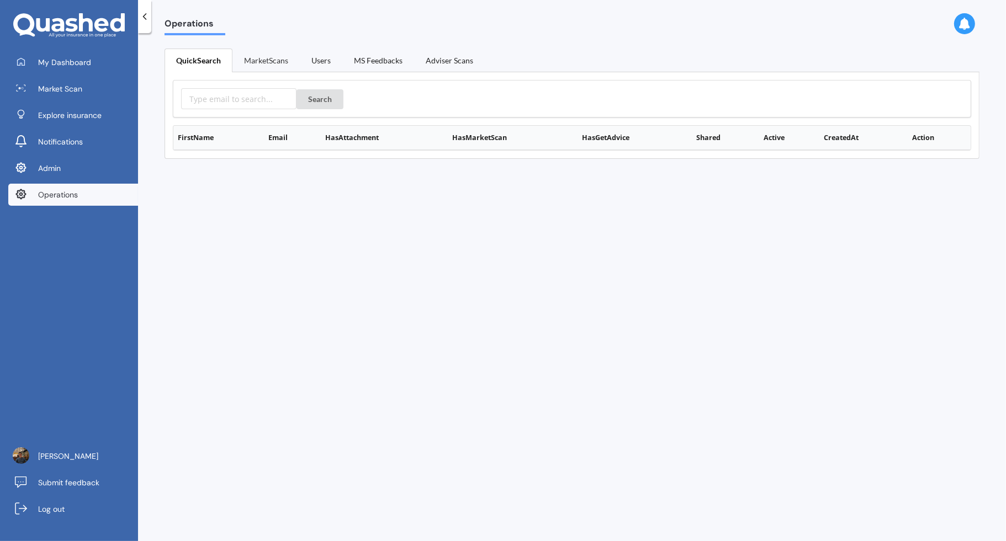
click at [266, 61] on link "MarketScans" at bounding box center [265, 60] width 67 height 23
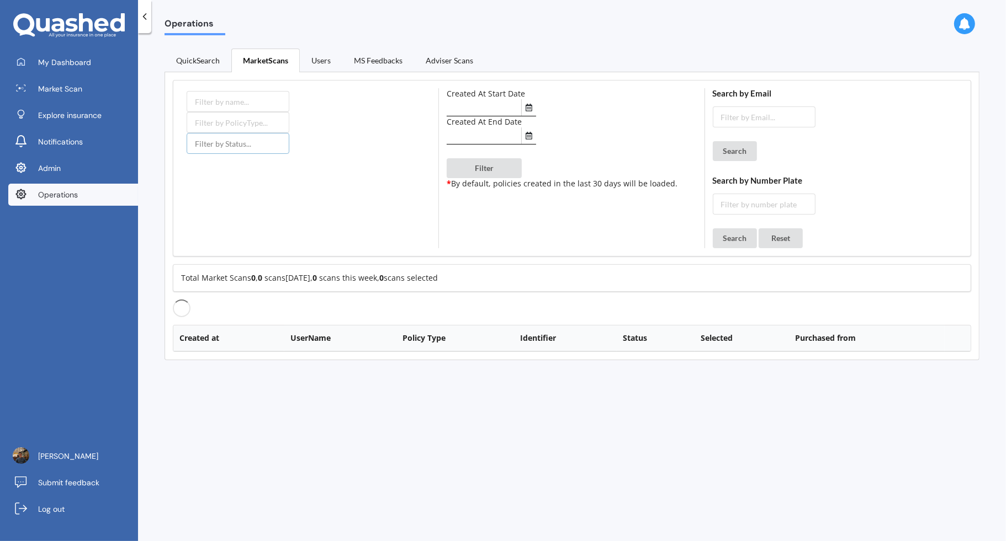
click at [262, 147] on input "text" at bounding box center [238, 143] width 103 height 21
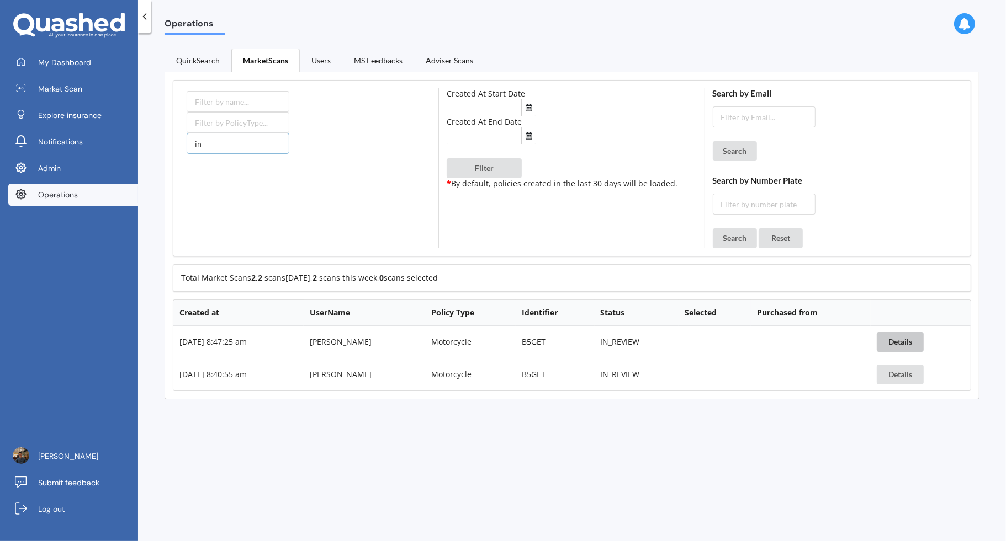
type input "in"
click at [905, 336] on button "Details" at bounding box center [899, 342] width 47 height 20
click at [889, 369] on button "Details" at bounding box center [899, 375] width 47 height 20
click at [209, 63] on link "QuickSearch" at bounding box center [197, 60] width 67 height 23
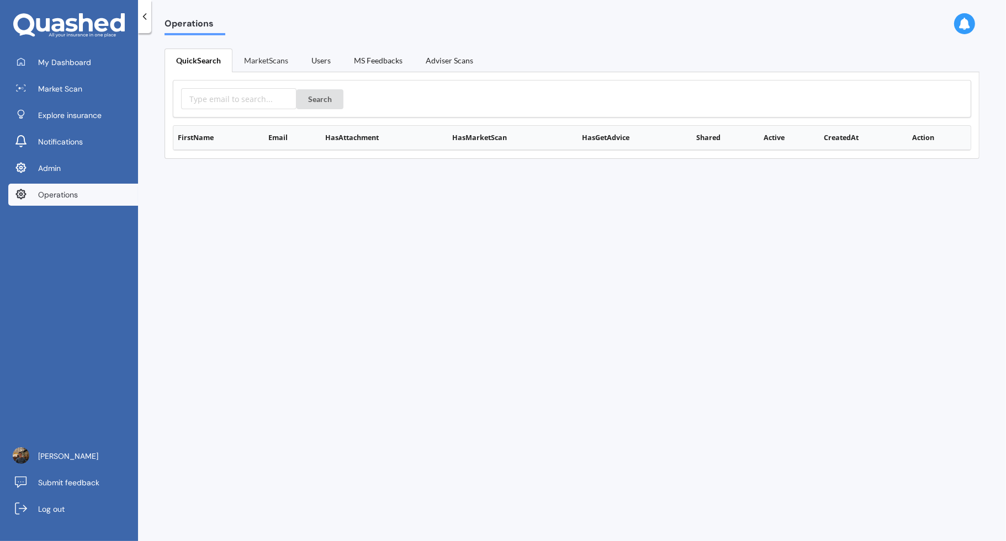
click at [271, 67] on link "MarketScans" at bounding box center [265, 60] width 67 height 23
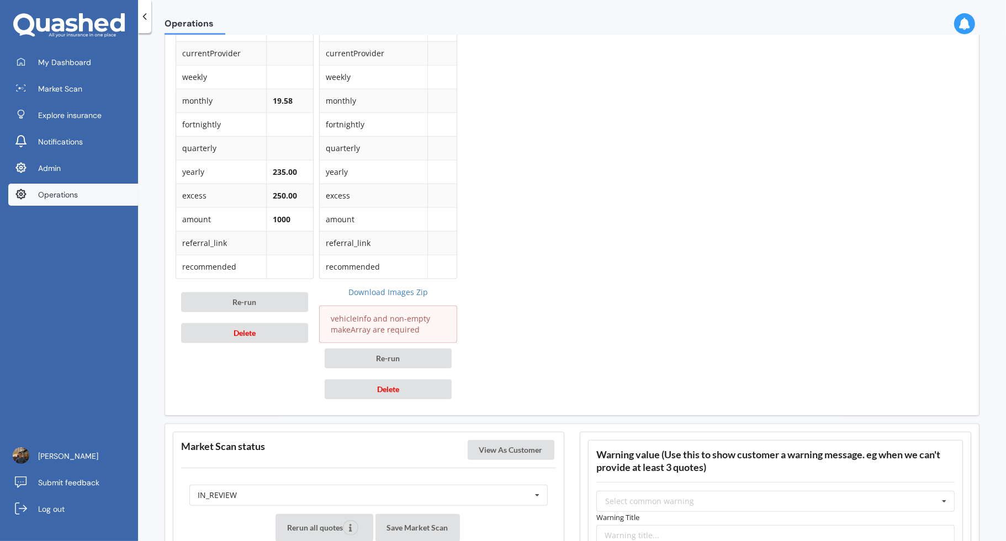
scroll to position [769, 0]
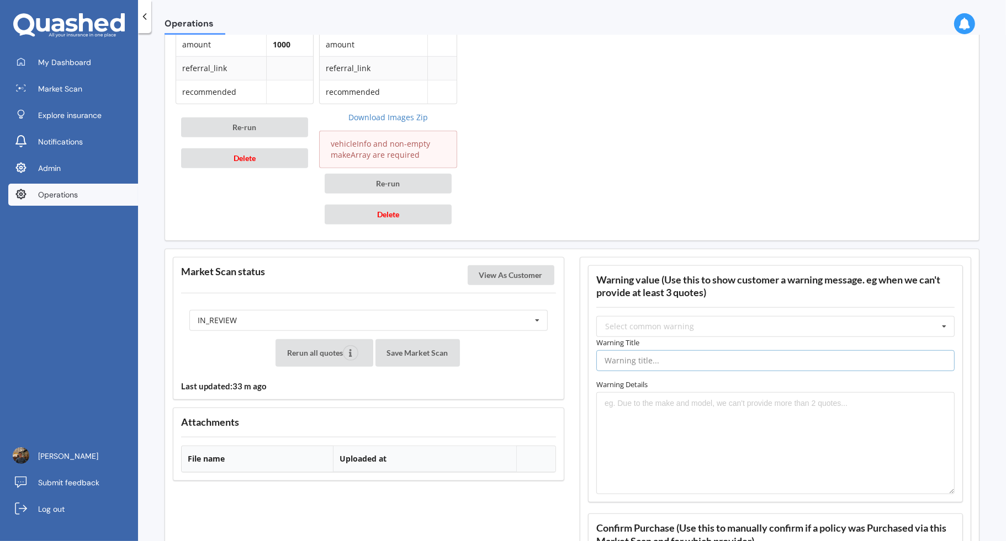
click at [630, 351] on input "text" at bounding box center [775, 360] width 358 height 21
click at [621, 407] on textarea at bounding box center [775, 443] width 358 height 103
paste textarea "One or more insurers were unable to provide an online quote at the time of the …"
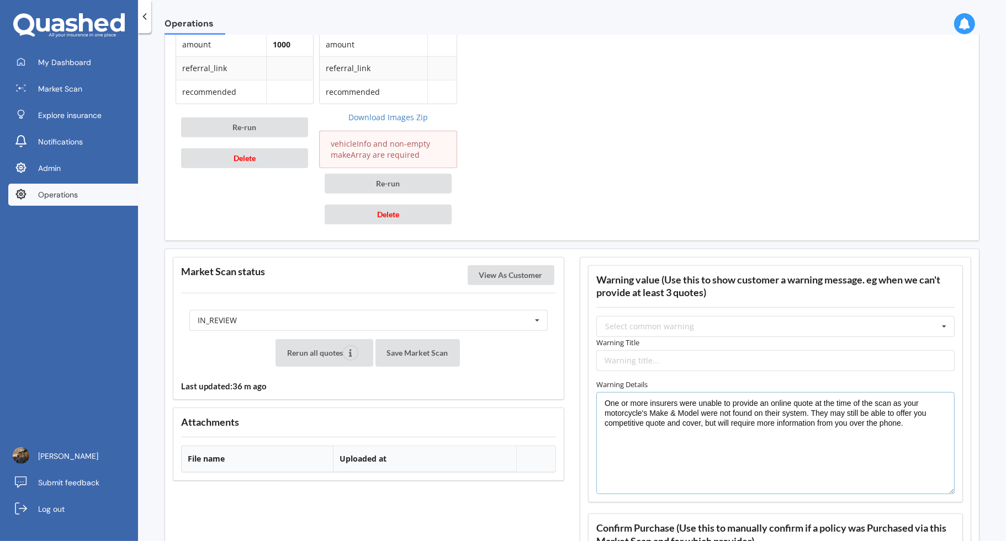
type textarea "One or more insurers were unable to provide an online quote at the time of the …"
click at [636, 356] on input "text" at bounding box center [775, 360] width 358 height 21
paste input "Limited Quotes Available - Motorcycle Not Found"
type input "Limited Quotes Available - Motorcycle Not Found"
click at [508, 321] on div "IN_REVIEW READY PENDING VIEWED ABANDONED IN_REVIEW" at bounding box center [368, 320] width 358 height 21
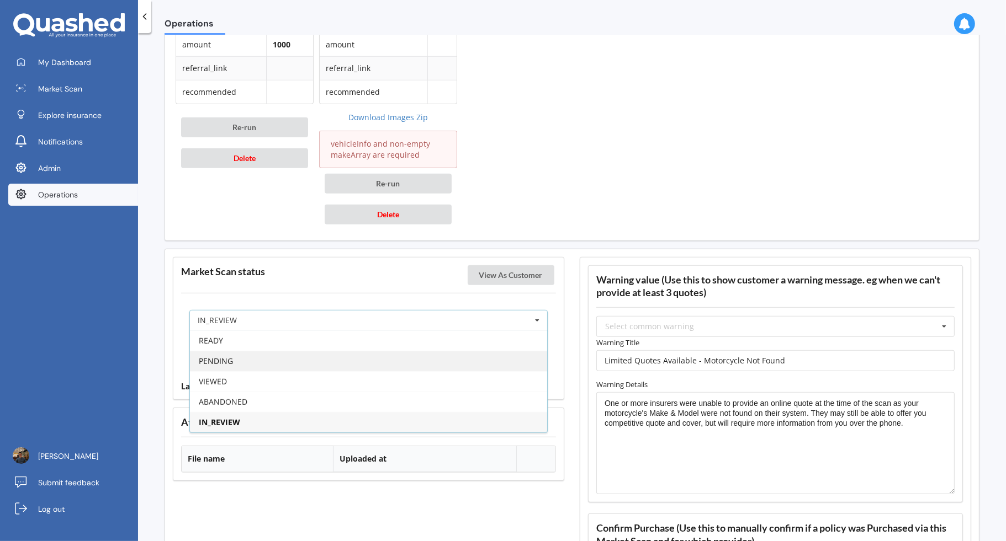
click at [467, 354] on div "PENDING" at bounding box center [368, 361] width 357 height 20
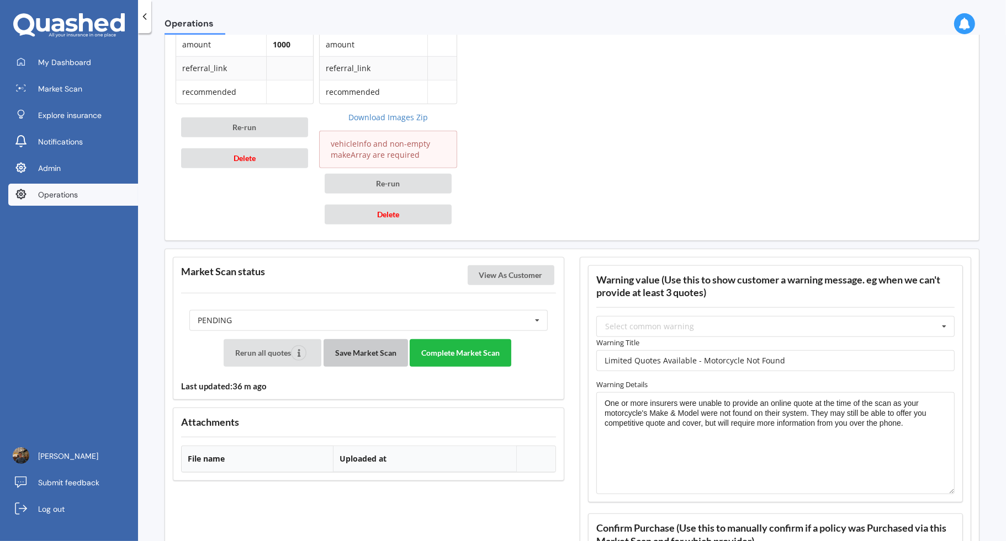
click at [382, 348] on button "Save Market Scan" at bounding box center [365, 353] width 84 height 28
click at [480, 345] on button "Complete Market Scan" at bounding box center [461, 353] width 102 height 28
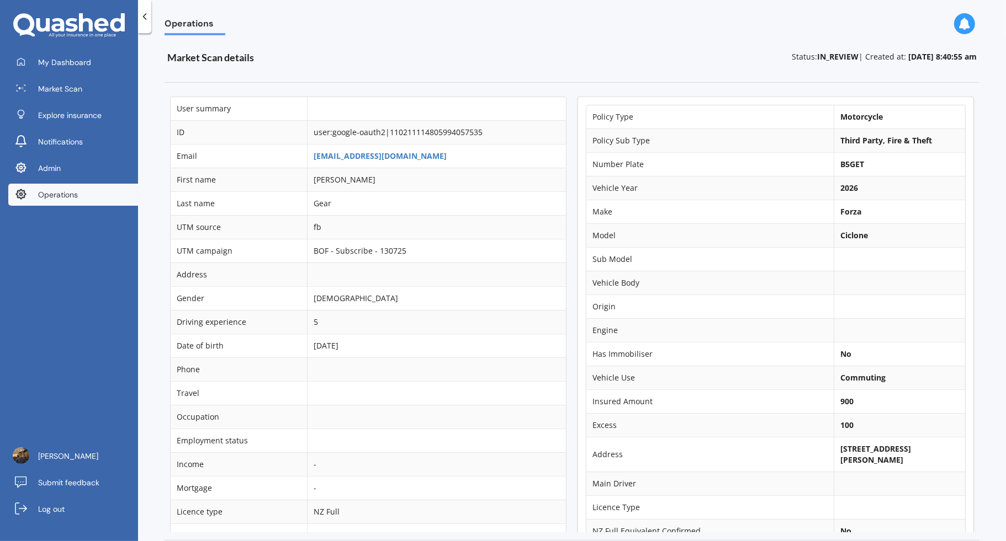
click at [842, 162] on b "B5GET" at bounding box center [852, 164] width 24 height 10
copy b "B5GET"
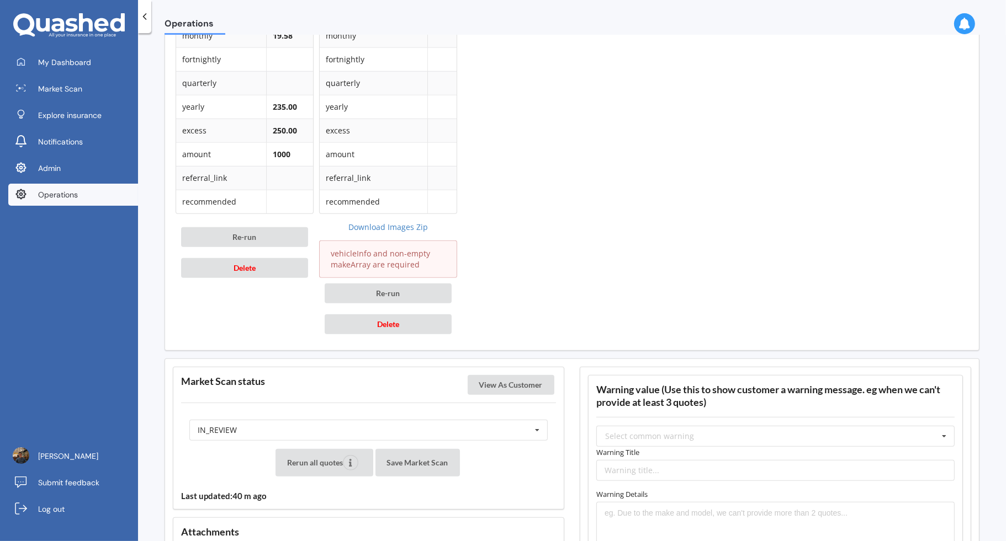
scroll to position [777, 0]
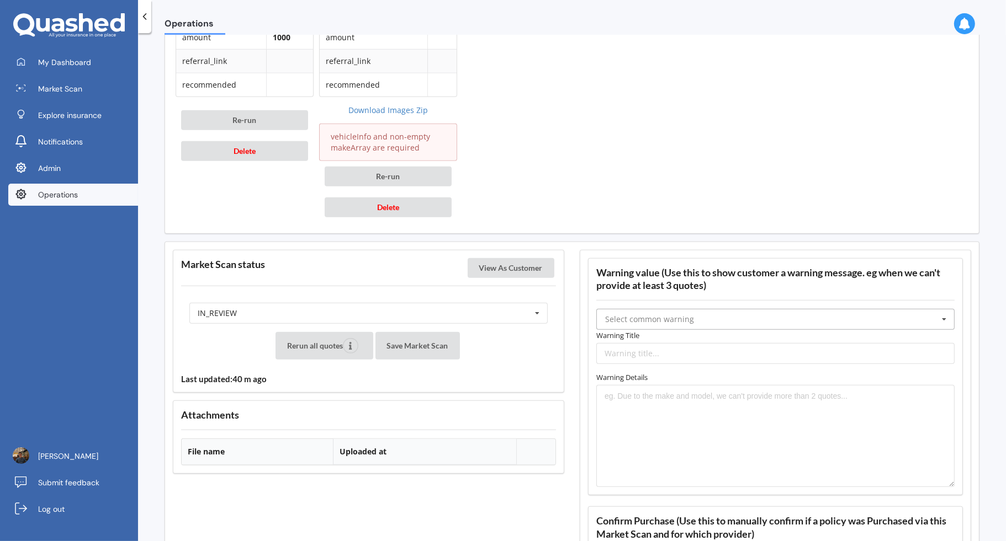
click at [694, 310] on input "text" at bounding box center [775, 320] width 357 height 20
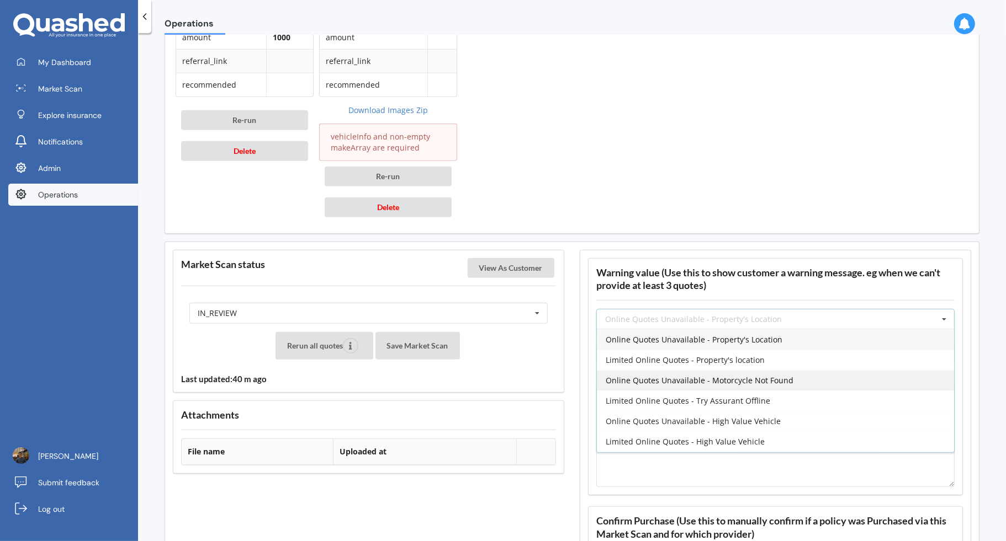
click at [715, 375] on span "Online Quotes Unavailable - Motorcycle Not Found" at bounding box center [699, 380] width 188 height 10
type input "Online Quotes Unavailable - Motorcycle Not Found"
type textarea "Insurers were unable to provide an online quote at the time of the scan as your…"
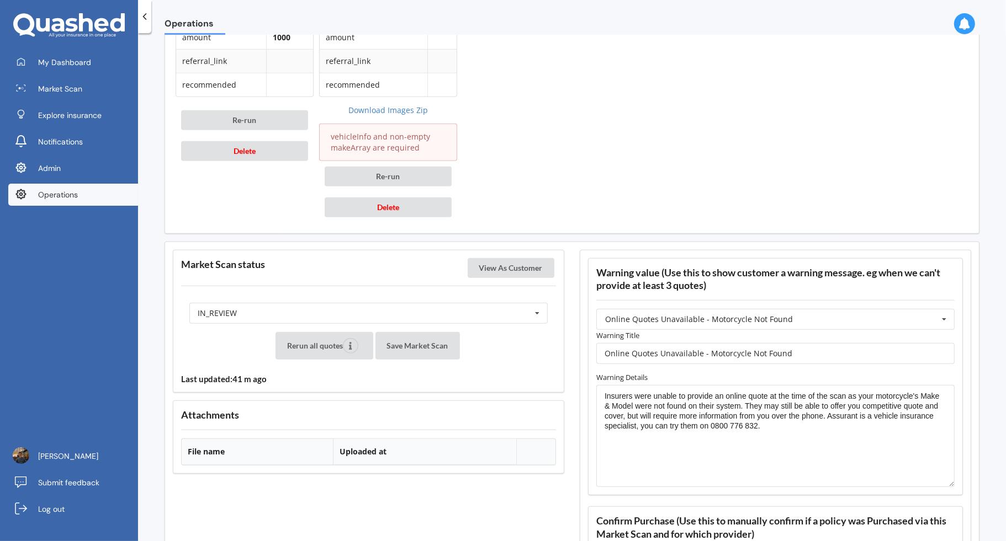
click at [836, 330] on label "Warning Title" at bounding box center [775, 335] width 358 height 11
click at [836, 343] on input "Online Quotes Unavailable - Motorcycle Not Found" at bounding box center [775, 353] width 358 height 21
click at [790, 349] on input "Online Quotes Unavailable - Motorcycle Not Found Limited" at bounding box center [775, 353] width 358 height 21
click at [609, 344] on input "Online Quotes Unavailable - Motorcycle Not Found" at bounding box center [775, 353] width 358 height 21
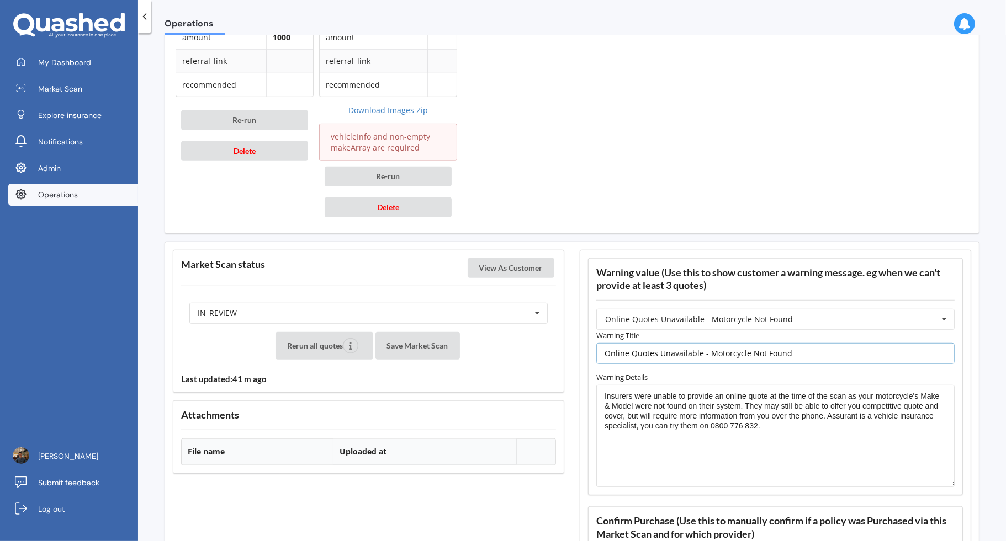
click at [609, 344] on input "Online Quotes Unavailable - Motorcycle Not Found" at bounding box center [775, 353] width 358 height 21
paste input "Limited"
click at [669, 347] on input "Limited Quotes Unavailable - Motorcycle Not Found" at bounding box center [775, 353] width 358 height 21
click at [664, 348] on input "Limited Quotes Uavailable - Motorcycle Not Found" at bounding box center [775, 353] width 358 height 21
click at [663, 347] on input "Limited Quotes available - Motorcycle Not Found" at bounding box center [775, 353] width 358 height 21
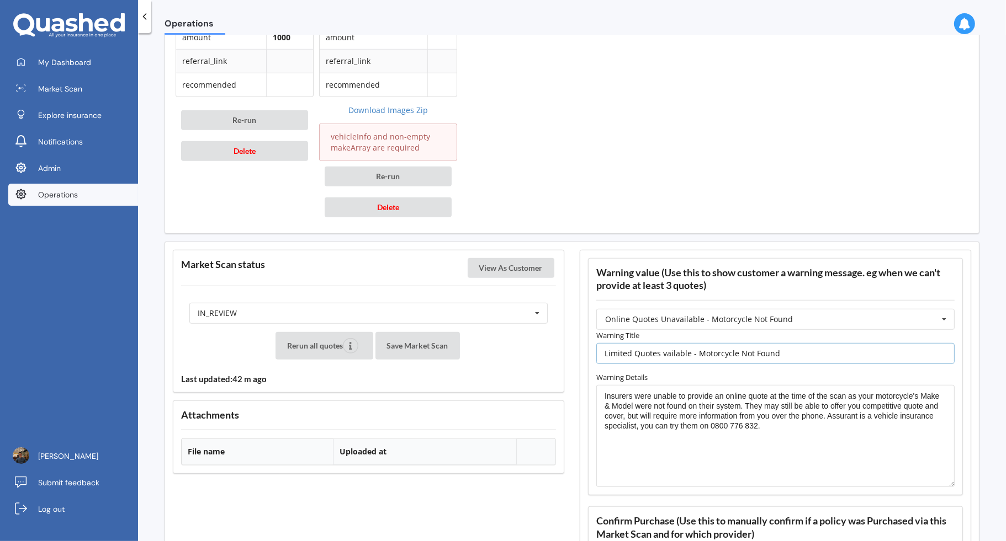
click at [659, 346] on input "Limited Quotes vailable - Motorcycle Not Found" at bounding box center [775, 353] width 358 height 21
click at [827, 349] on input "Limited Quotes Available - Motorcycle Not Found" at bounding box center [775, 353] width 358 height 21
type input "Limited Quotes Available - Motorcycle Not Found"
click at [767, 420] on textarea "Insurers were unable to provide an online quote at the time of the scan as your…" at bounding box center [775, 436] width 358 height 103
drag, startPoint x: 758, startPoint y: 418, endPoint x: 821, endPoint y: 419, distance: 62.9
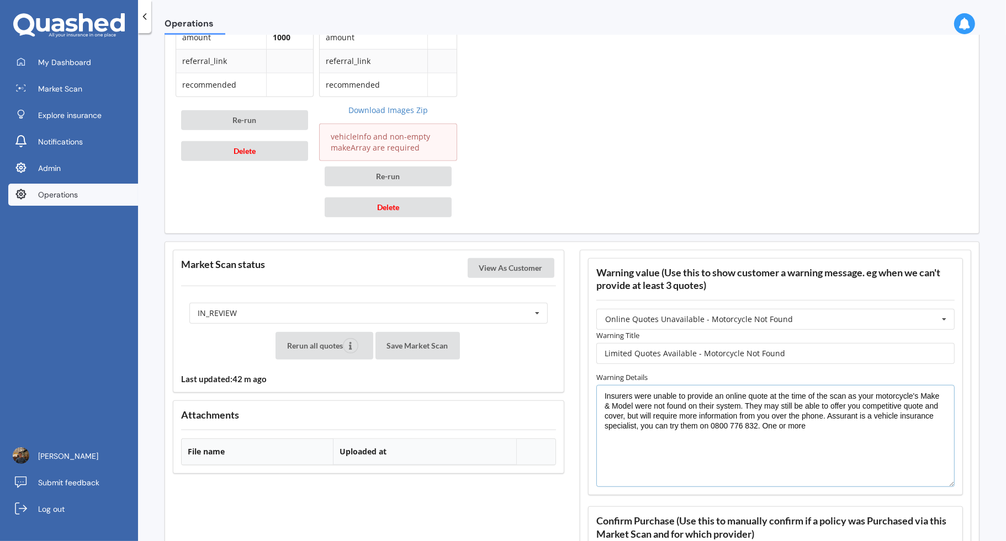
click at [821, 419] on textarea "Insurers were unable to provide an online quote at the time of the scan as your…" at bounding box center [775, 436] width 358 height 103
click at [606, 388] on textarea "Insurers were unable to provide an online quote at the time of the scan as your…" at bounding box center [775, 436] width 358 height 103
paste textarea "One or more"
click at [643, 389] on textarea "One or moreInsurers were unable to provide an online quote at the time of the s…" at bounding box center [775, 436] width 358 height 103
click at [649, 388] on textarea "One or more Insurers were unable to provide an online quote at the time of the …" at bounding box center [775, 436] width 358 height 103
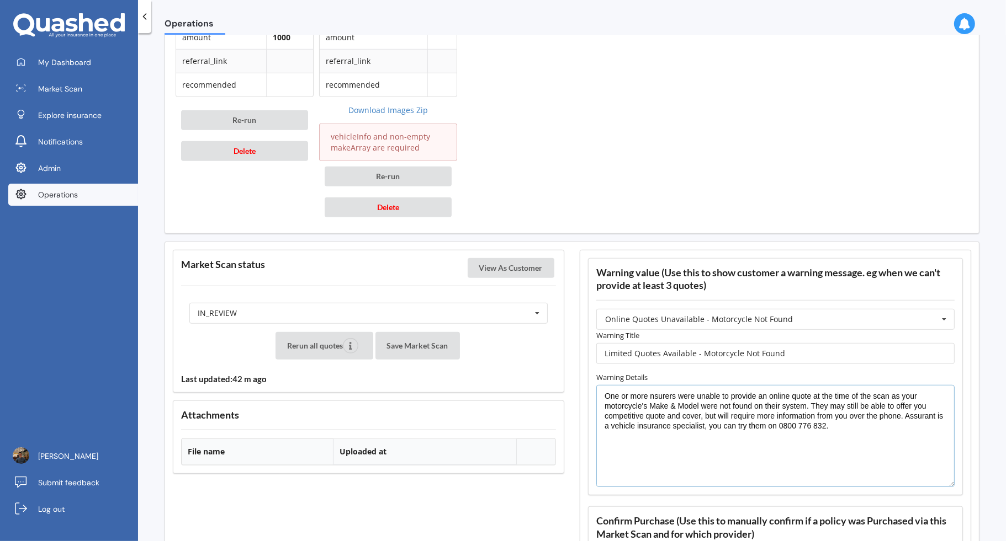
click at [647, 389] on textarea "One or more nsurers were unable to provide an online quote at the time of the s…" at bounding box center [775, 436] width 358 height 103
click at [860, 426] on textarea "One or more insurers were unable to provide an online quote at the time of the …" at bounding box center [775, 436] width 358 height 103
drag, startPoint x: 852, startPoint y: 419, endPoint x: 901, endPoint y: 408, distance: 50.2
click at [901, 408] on textarea "One or more insurers were unable to provide an online quote at the time of the …" at bounding box center [775, 436] width 358 height 103
type textarea "One or more insurers were unable to provide an online quote at the time of the …"
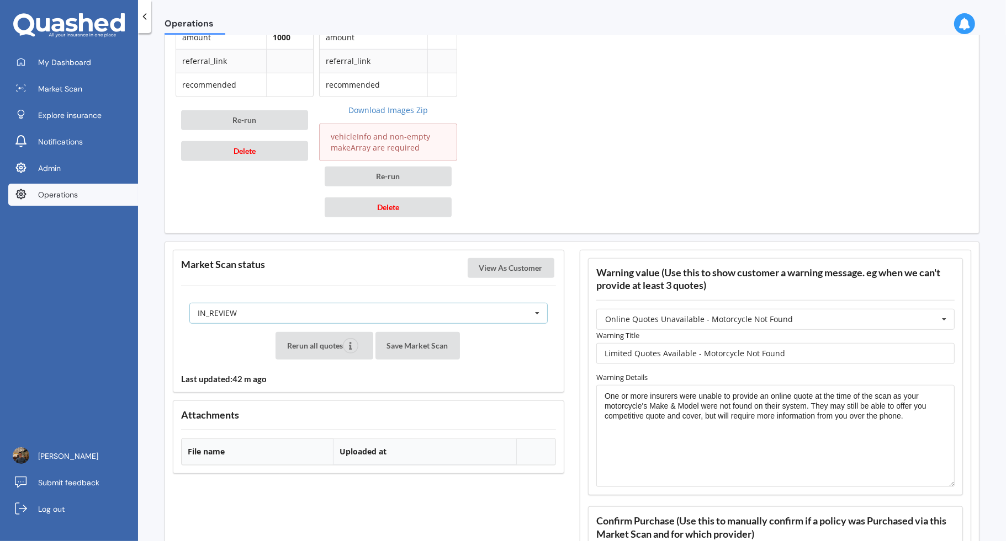
click at [389, 312] on div "IN_REVIEW READY PENDING VIEWED ABANDONED IN_REVIEW" at bounding box center [368, 313] width 358 height 21
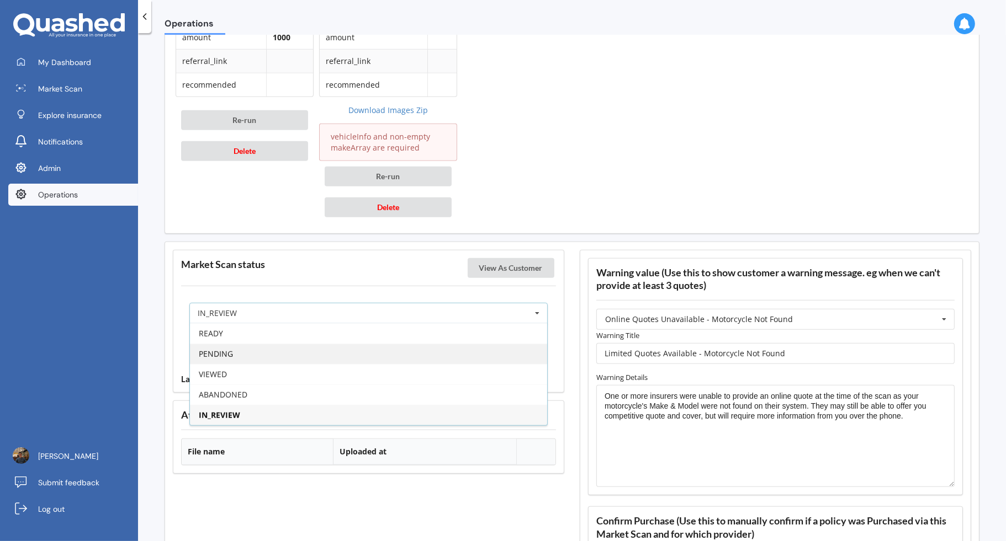
click at [352, 348] on div "PENDING" at bounding box center [368, 354] width 357 height 20
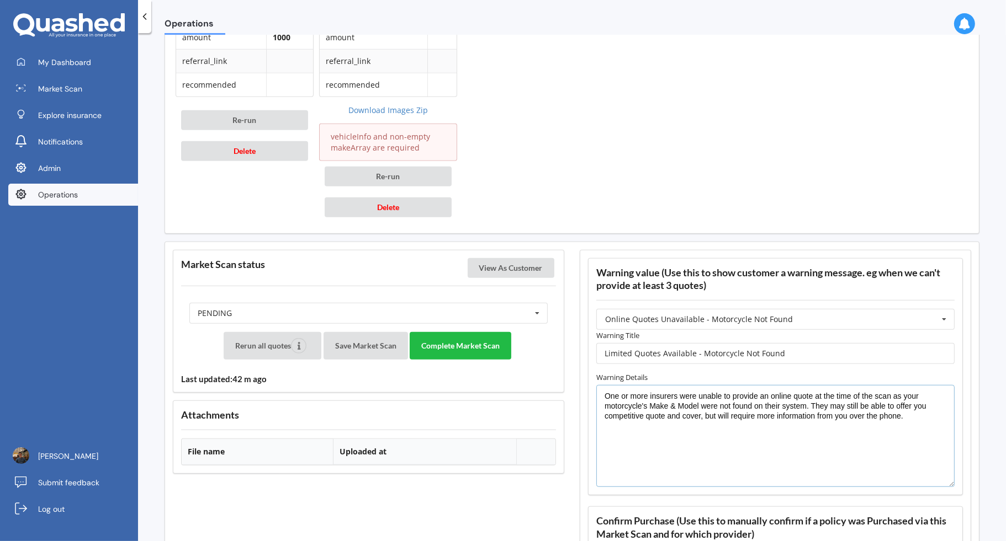
drag, startPoint x: 911, startPoint y: 415, endPoint x: 611, endPoint y: 359, distance: 304.3
click at [611, 359] on form "Warning Title Limited Quotes Available - Motorcycle Not Found Warning Details O…" at bounding box center [775, 409] width 358 height 158
drag, startPoint x: 793, startPoint y: 348, endPoint x: 566, endPoint y: 332, distance: 227.4
click at [566, 332] on div "Market Scan status View As Customer PENDING READY PENDING VIEWED ABANDONED IN_R…" at bounding box center [571, 448] width 813 height 413
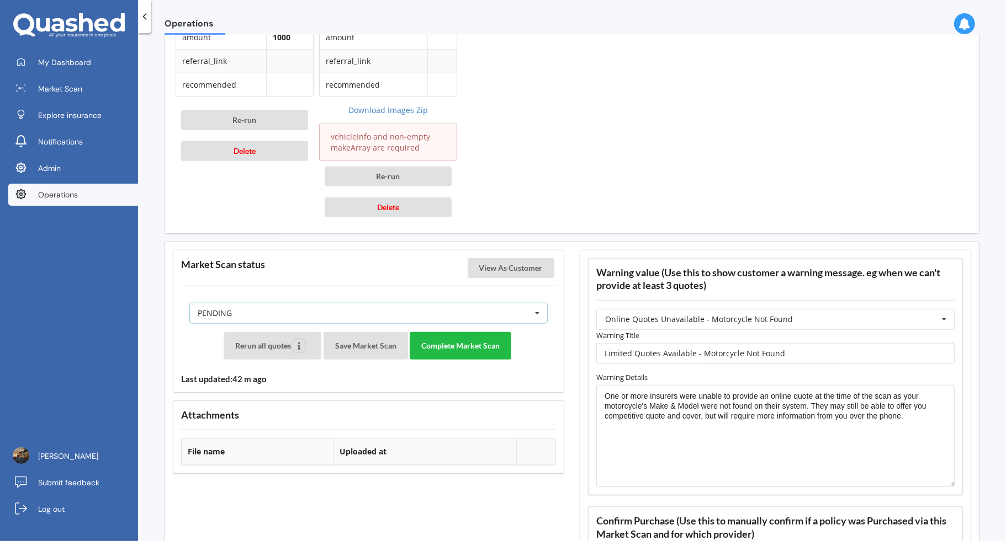
click at [392, 314] on div "PENDING READY PENDING VIEWED ABANDONED IN_REVIEW" at bounding box center [368, 313] width 358 height 21
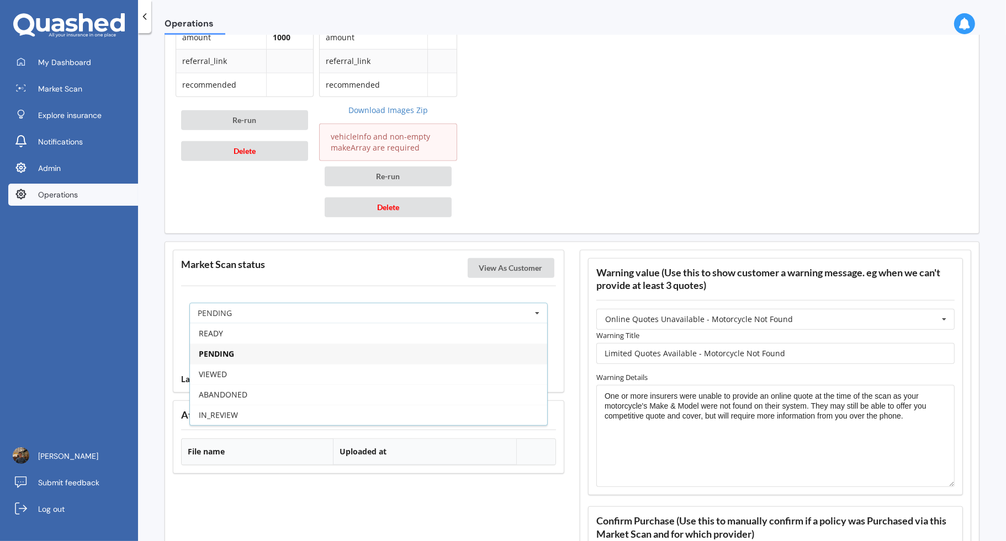
click at [363, 344] on div "PENDING" at bounding box center [368, 354] width 357 height 20
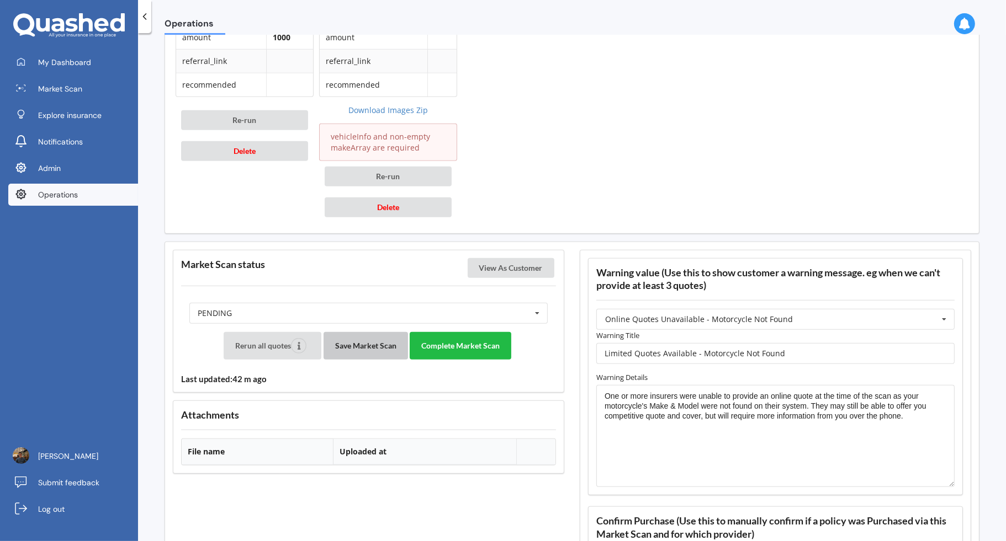
click at [363, 341] on button "Save Market Scan" at bounding box center [365, 346] width 84 height 28
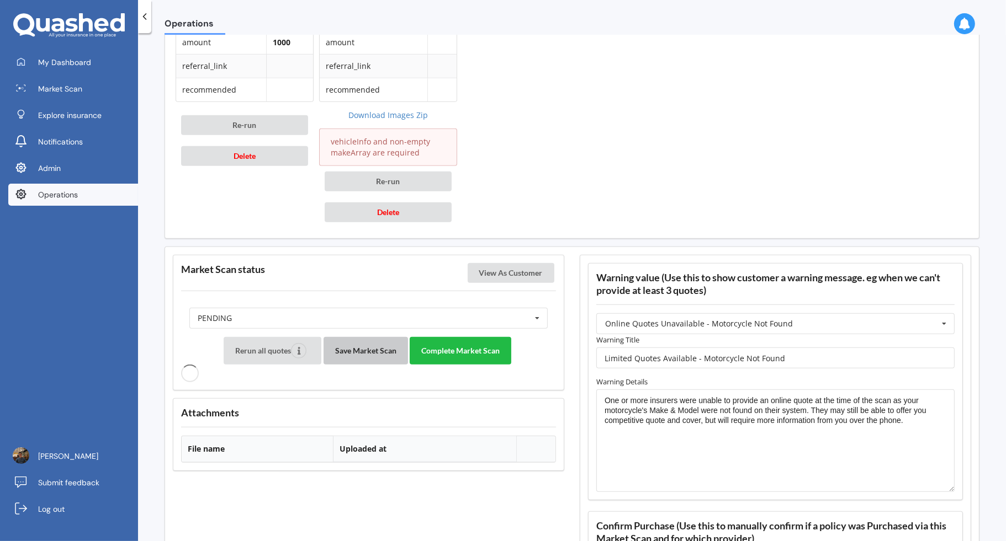
scroll to position [777, 0]
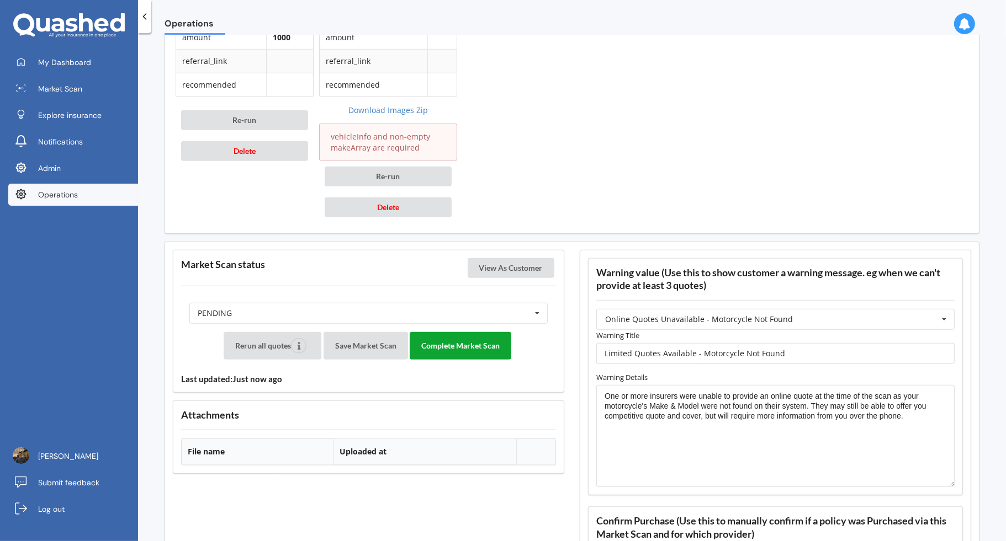
click at [460, 341] on button "Complete Market Scan" at bounding box center [461, 346] width 102 height 28
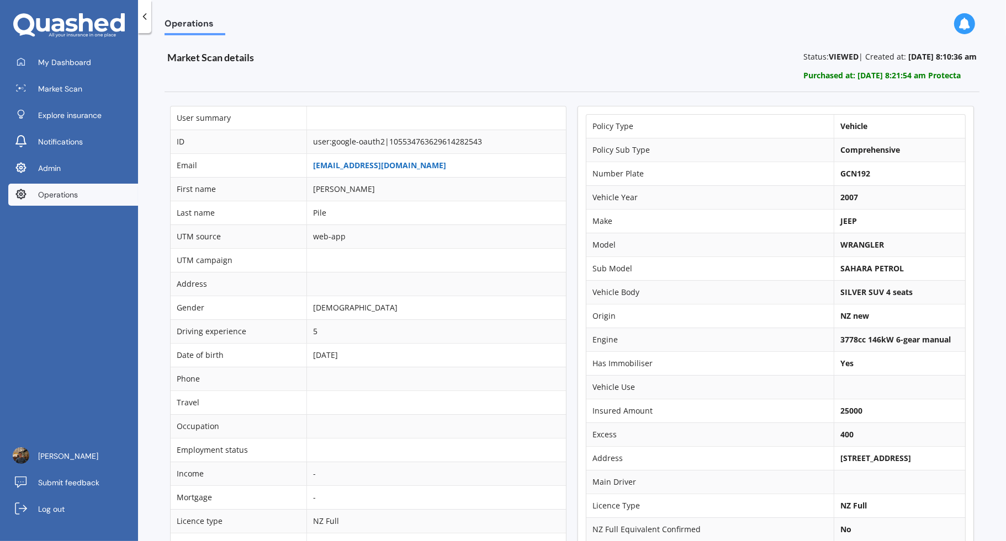
click at [355, 164] on link "[EMAIL_ADDRESS][DOMAIN_NAME]" at bounding box center [379, 165] width 133 height 10
click at [103, 187] on link "Operations" at bounding box center [73, 195] width 130 height 22
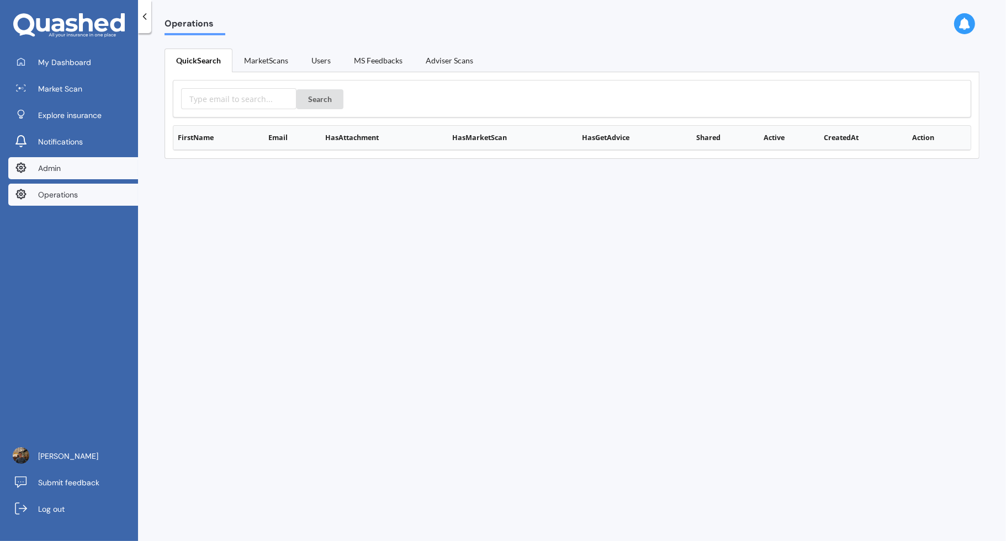
click at [103, 171] on link "Admin" at bounding box center [73, 168] width 130 height 22
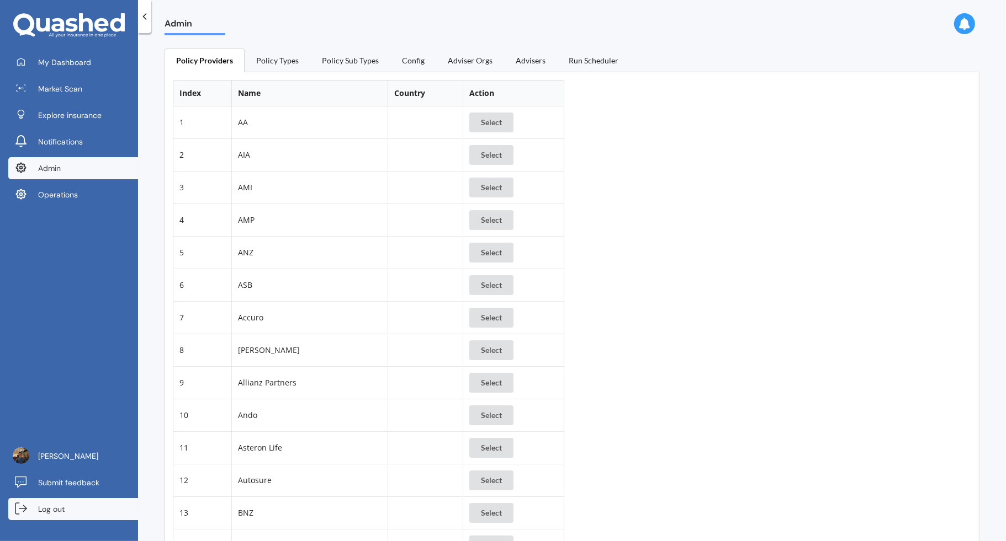
click at [79, 499] on link "Log out" at bounding box center [73, 509] width 130 height 22
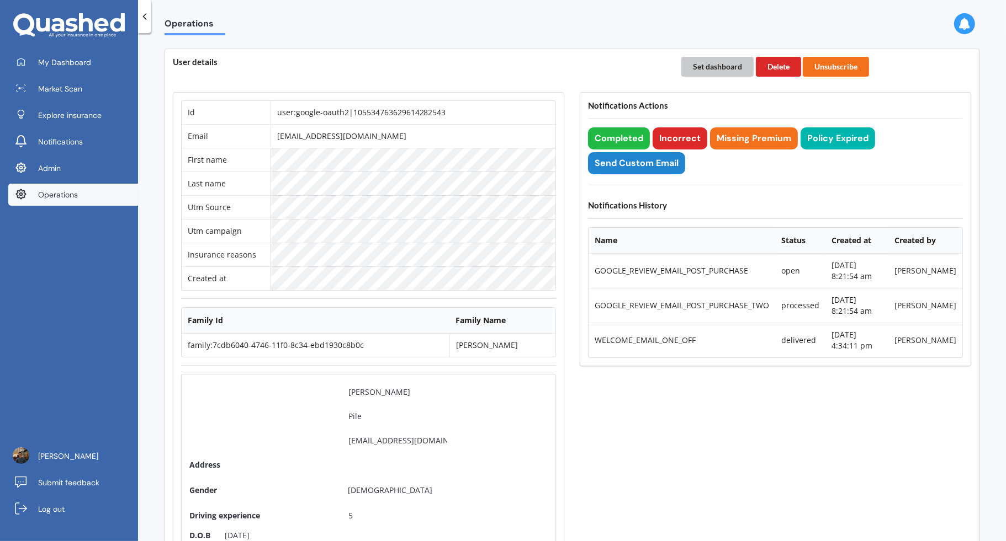
click at [719, 64] on button "Set dashboard" at bounding box center [717, 67] width 72 height 20
click at [105, 62] on link "My Dashboard" at bounding box center [73, 62] width 130 height 22
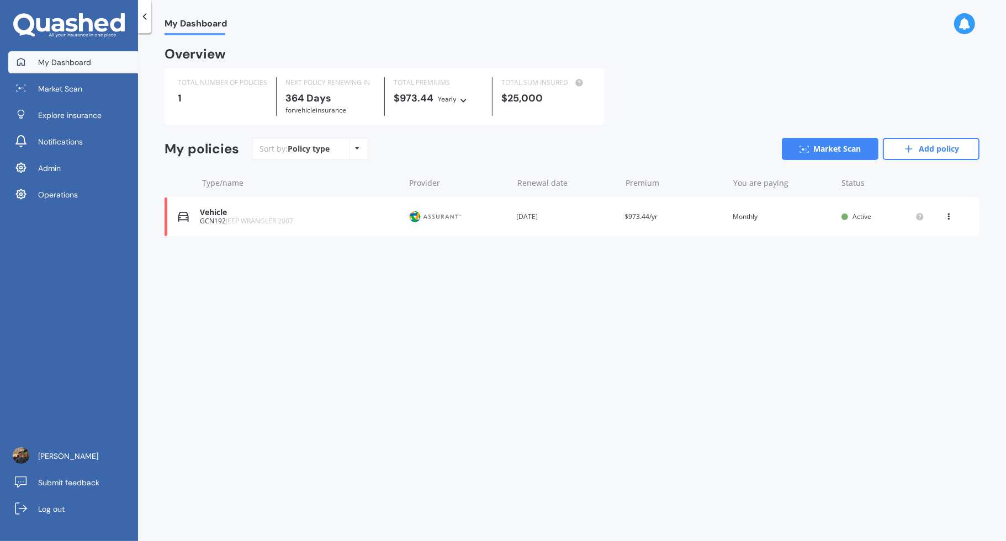
click at [581, 227] on div "Vehicle GCN192 JEEP WRANGLER 2007 Provider Renewal date [DATE] Premium $973.44/…" at bounding box center [571, 217] width 815 height 39
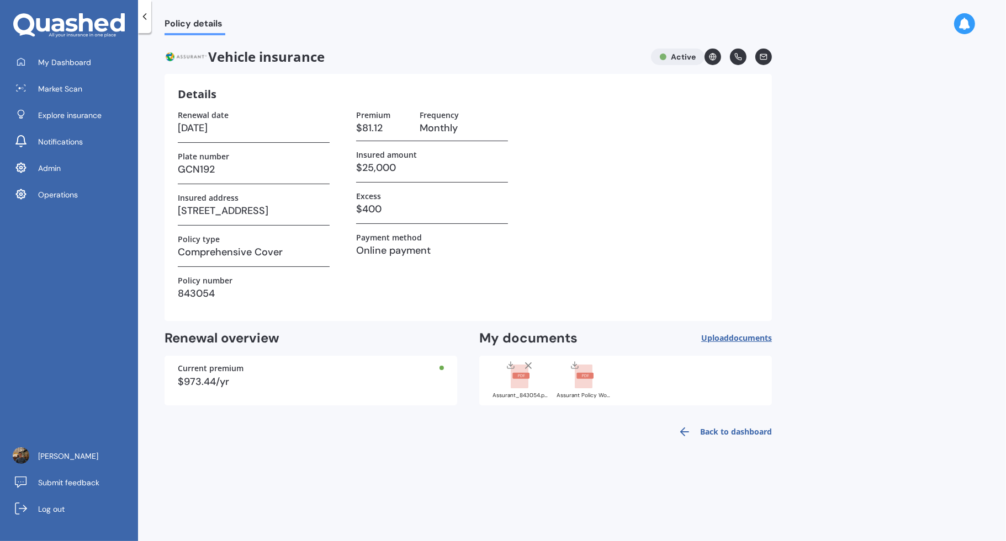
click at [525, 384] on rect at bounding box center [520, 377] width 18 height 24
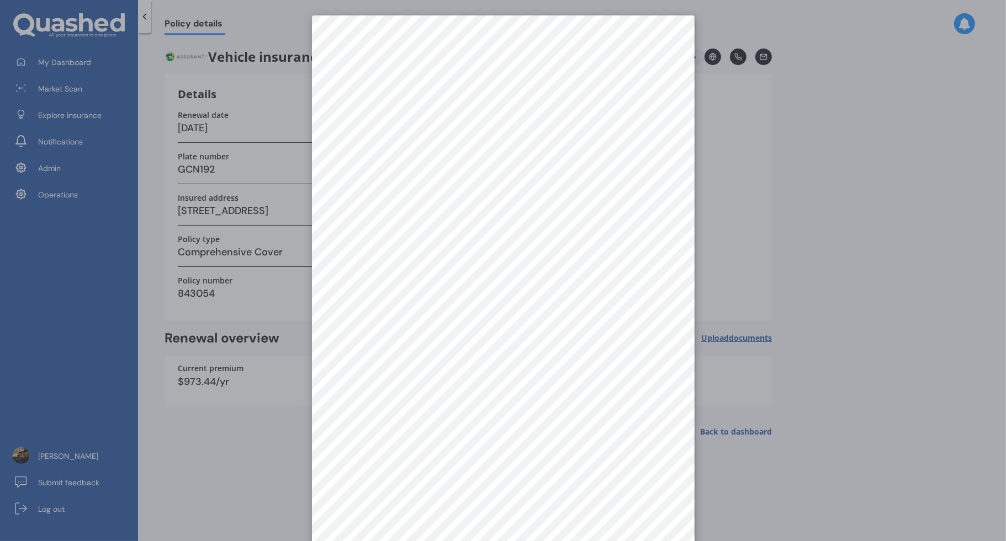
click at [785, 225] on div at bounding box center [503, 270] width 1006 height 541
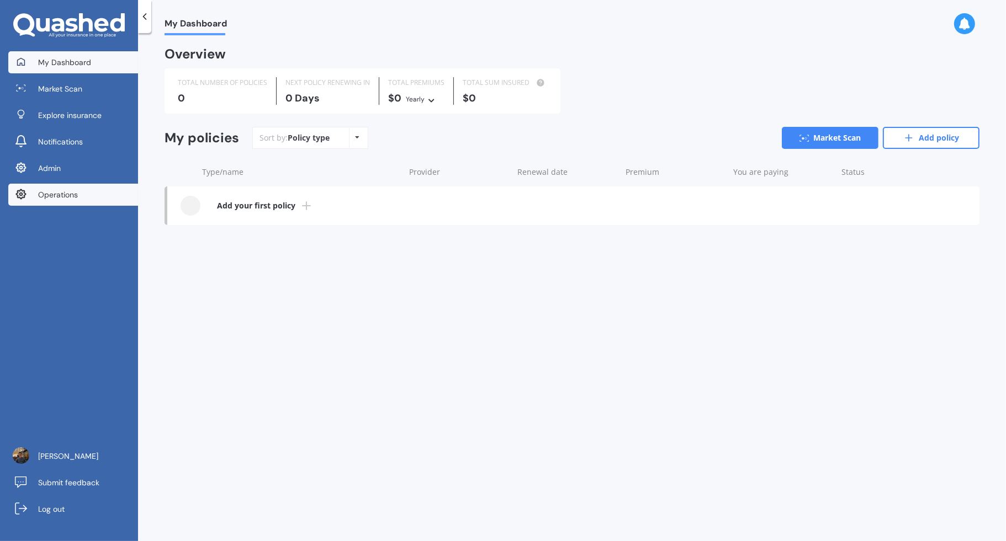
click at [94, 199] on link "Operations" at bounding box center [73, 195] width 130 height 22
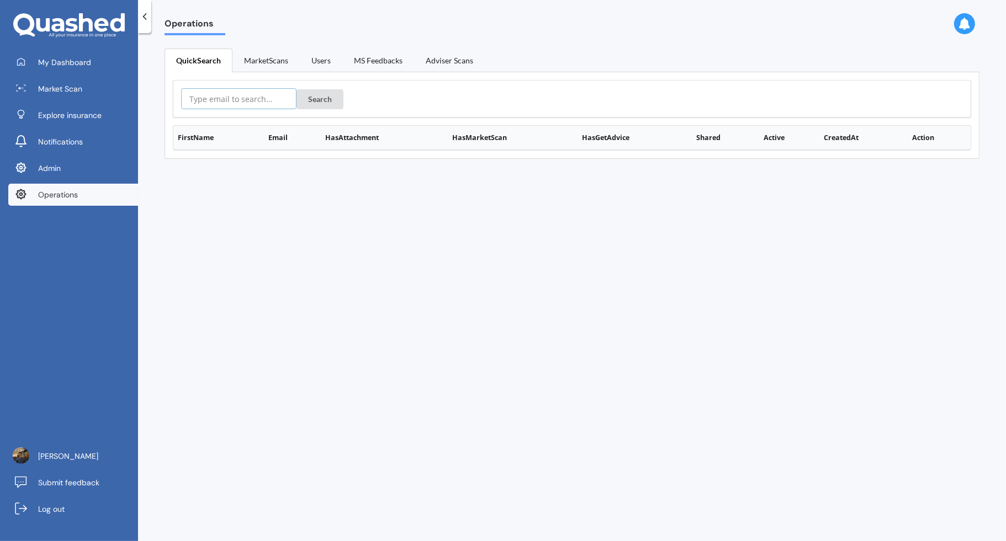
click at [253, 99] on input "text" at bounding box center [238, 98] width 115 height 21
paste input "[EMAIL_ADDRESS][DOMAIN_NAME]"
type input "[EMAIL_ADDRESS][DOMAIN_NAME]"
click at [304, 97] on button "Search" at bounding box center [319, 99] width 47 height 20
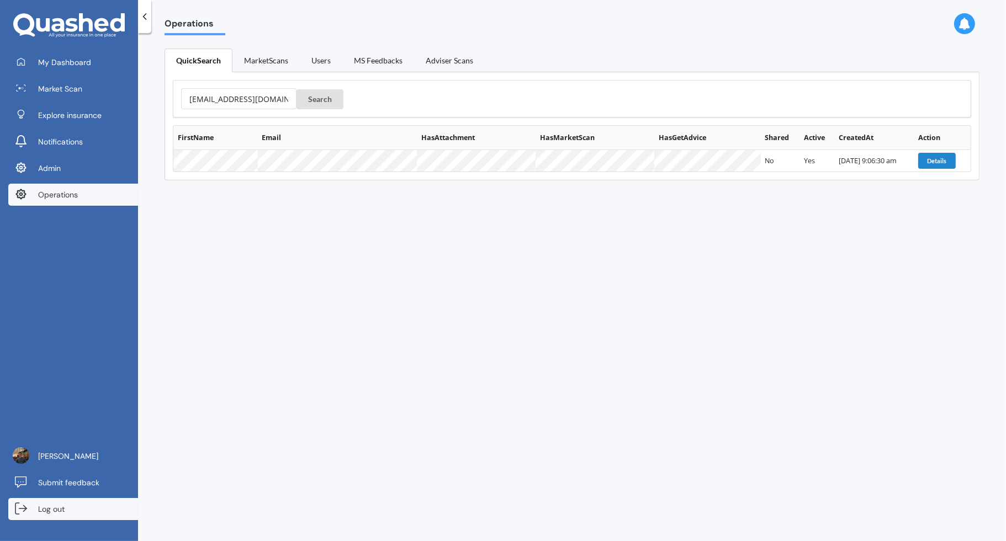
click at [87, 506] on link "Log out" at bounding box center [73, 509] width 130 height 22
